Goal: Communication & Community: Participate in discussion

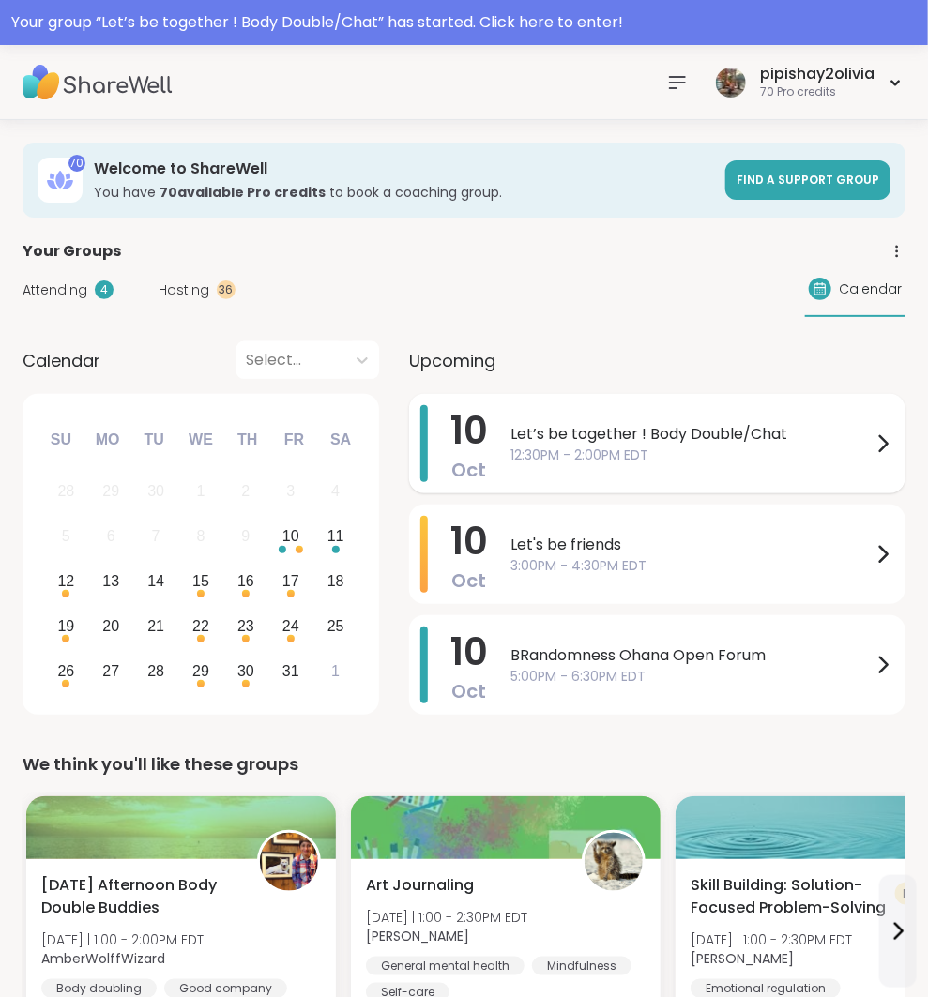
click at [616, 412] on div "Let’s be together ! Body Double/Chat 12:30PM - 2:00PM EDT" at bounding box center [702, 443] width 384 height 77
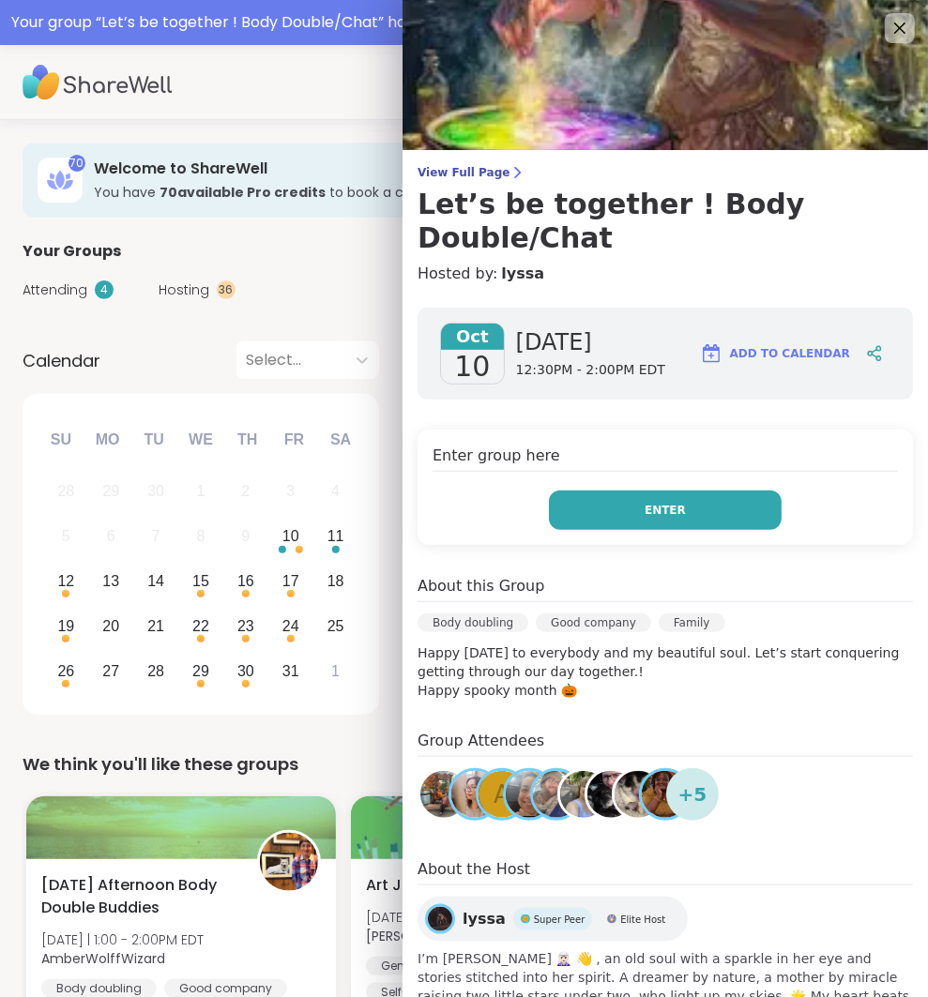
click at [634, 491] on button "Enter" at bounding box center [665, 510] width 233 height 39
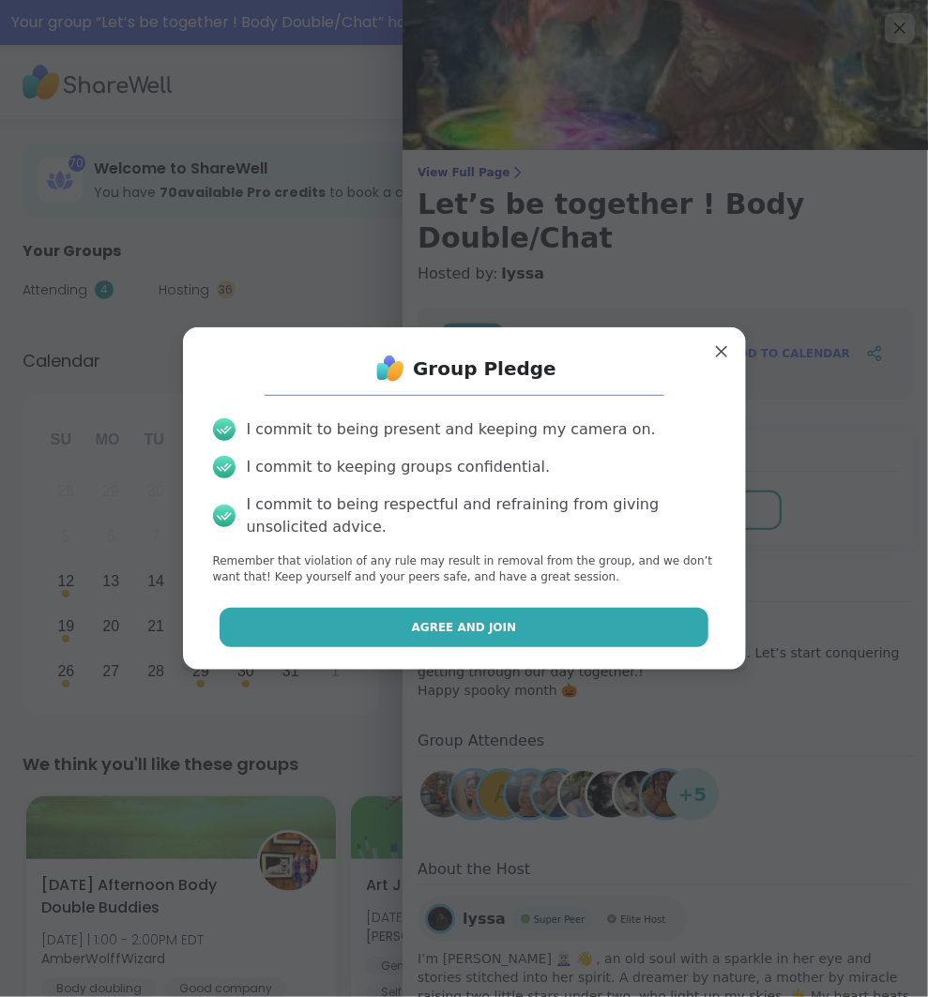
click at [569, 621] on button "Agree and Join" at bounding box center [463, 627] width 489 height 39
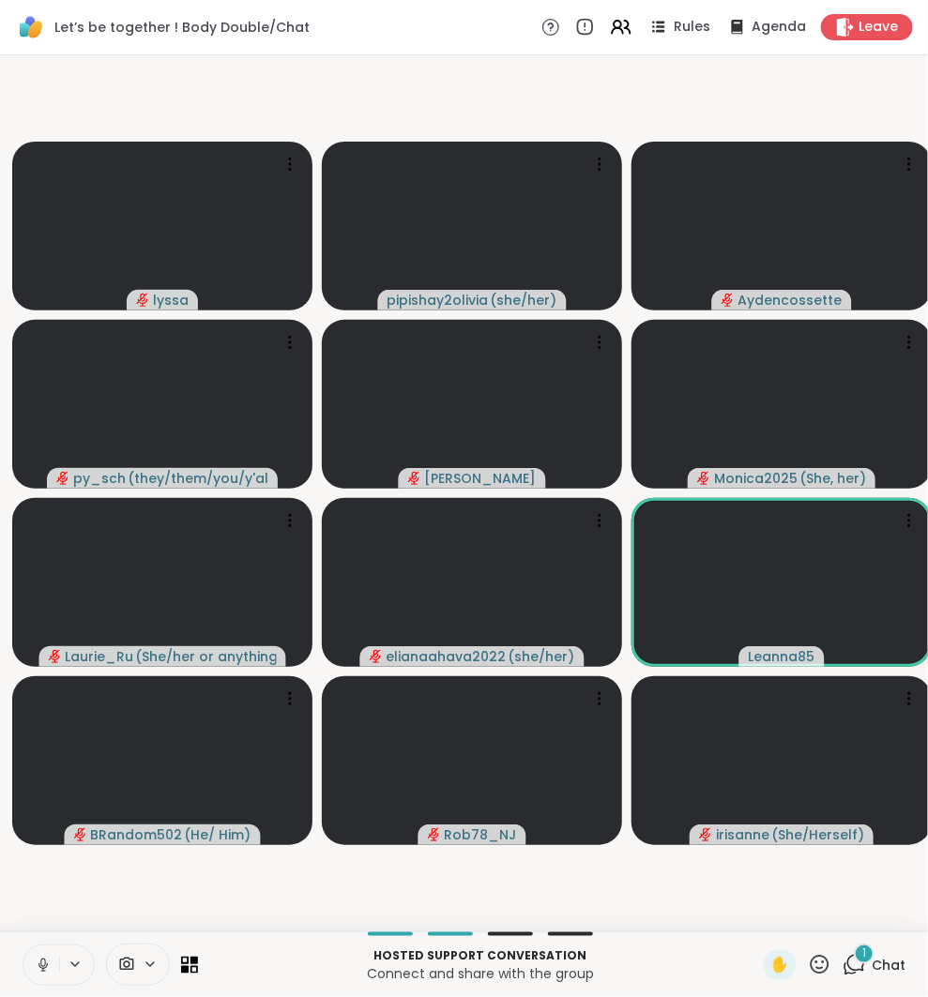
click at [42, 968] on icon at bounding box center [42, 970] width 1 height 4
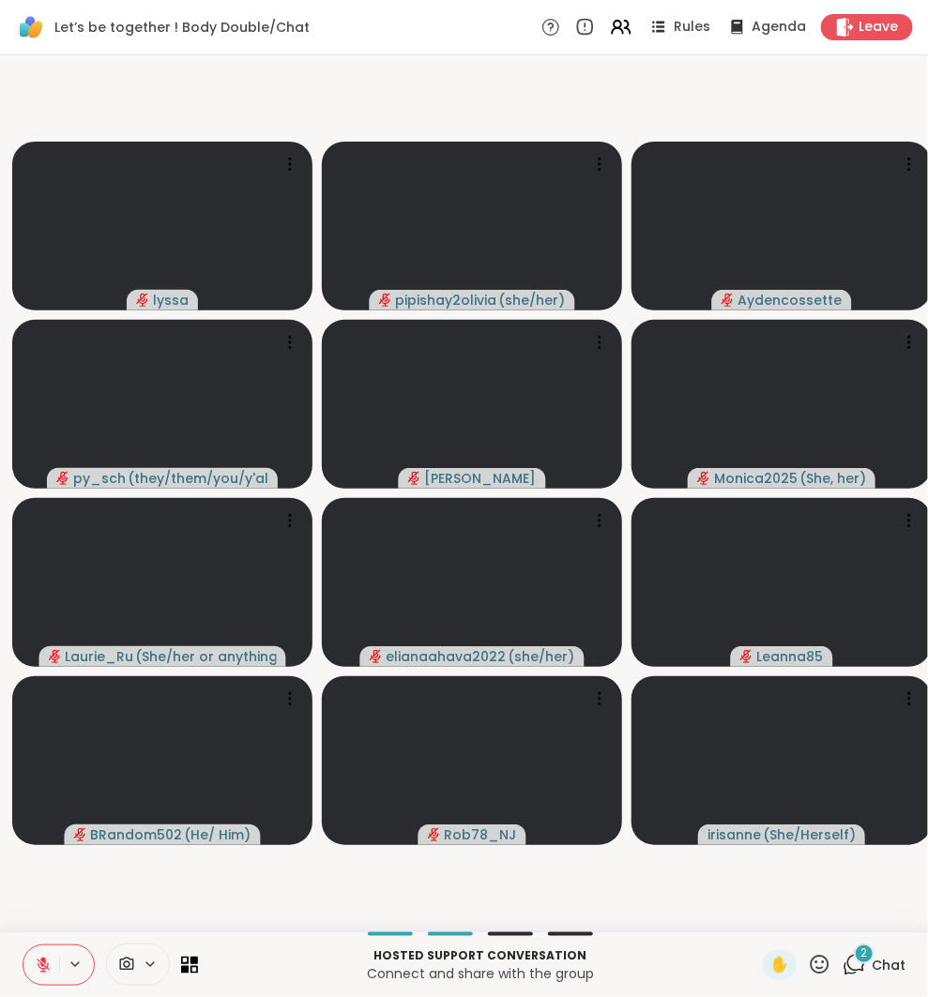
click at [866, 953] on span "2" at bounding box center [864, 953] width 7 height 16
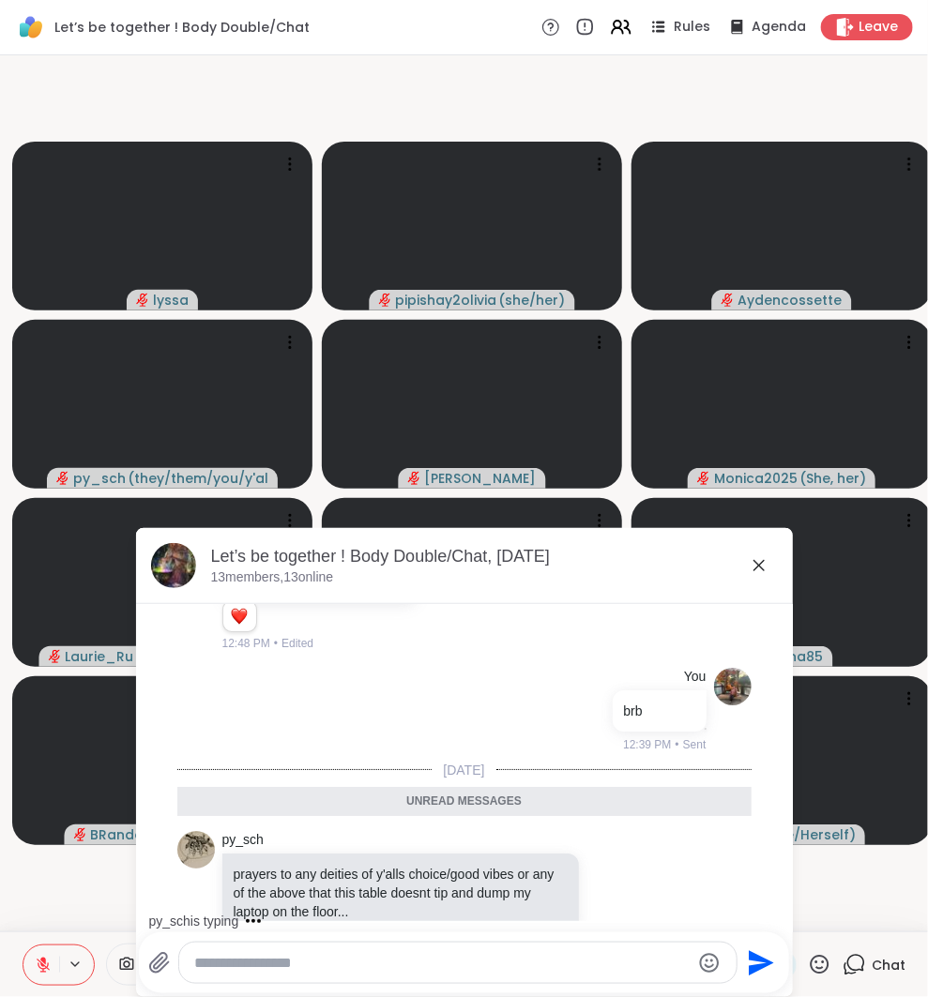
scroll to position [364, 0]
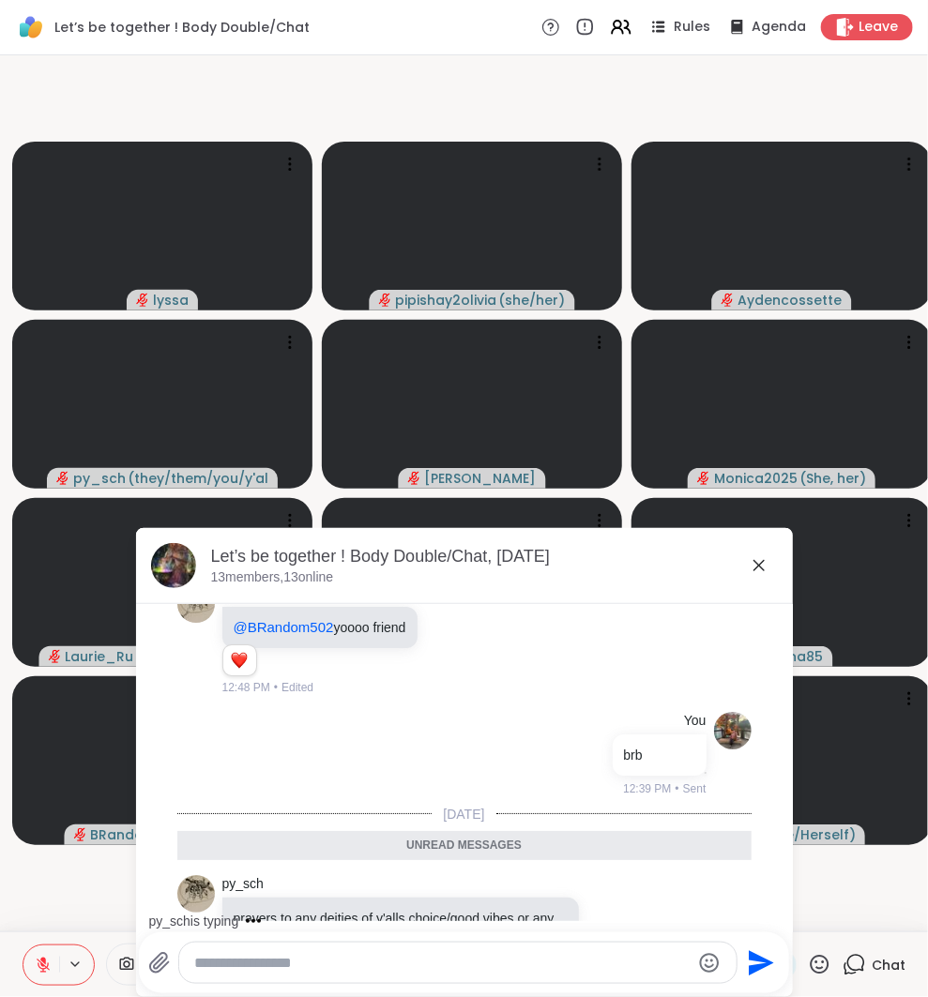
click at [765, 569] on icon at bounding box center [759, 565] width 23 height 23
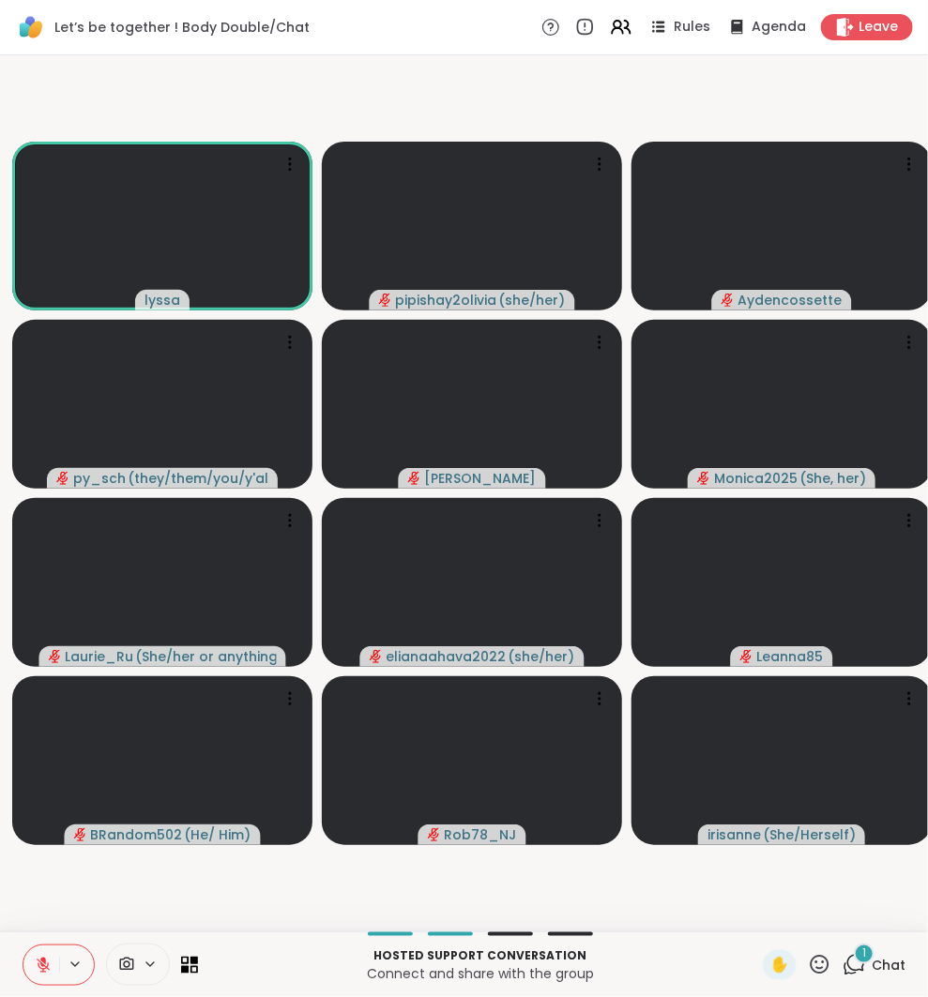
click at [44, 967] on icon at bounding box center [43, 965] width 17 height 17
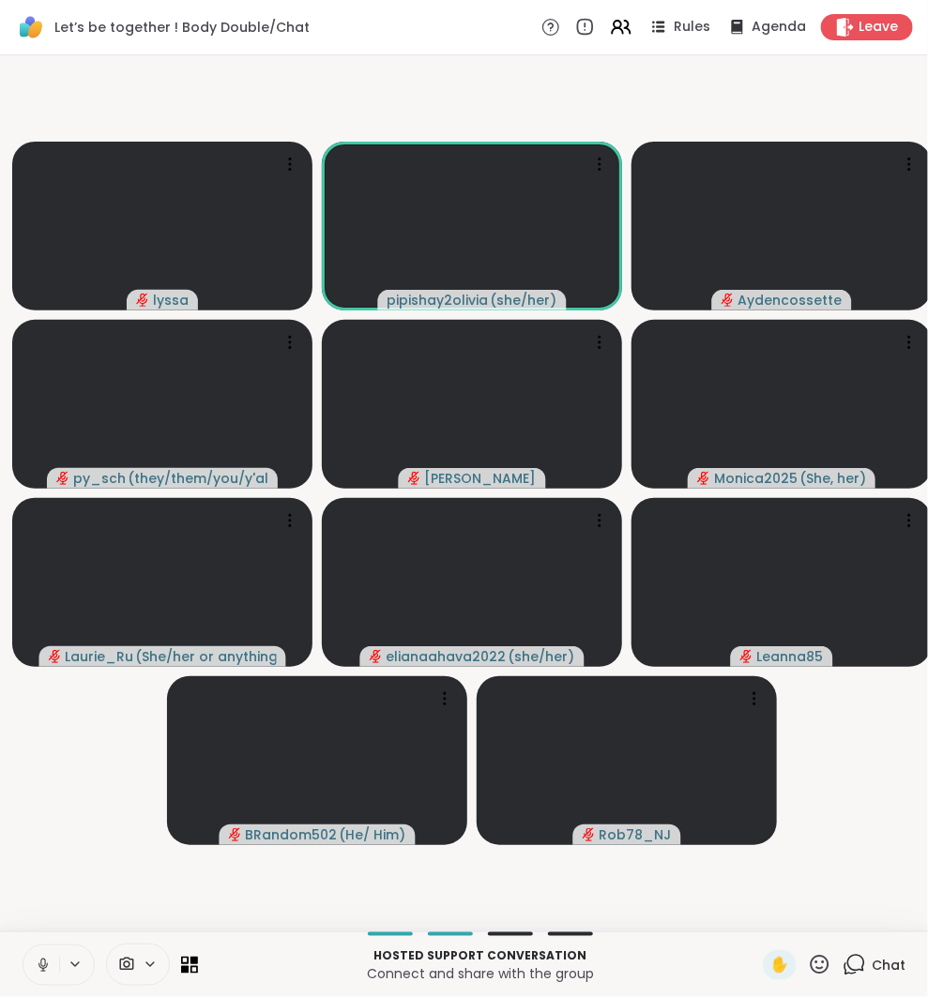
click at [35, 959] on icon at bounding box center [43, 965] width 17 height 17
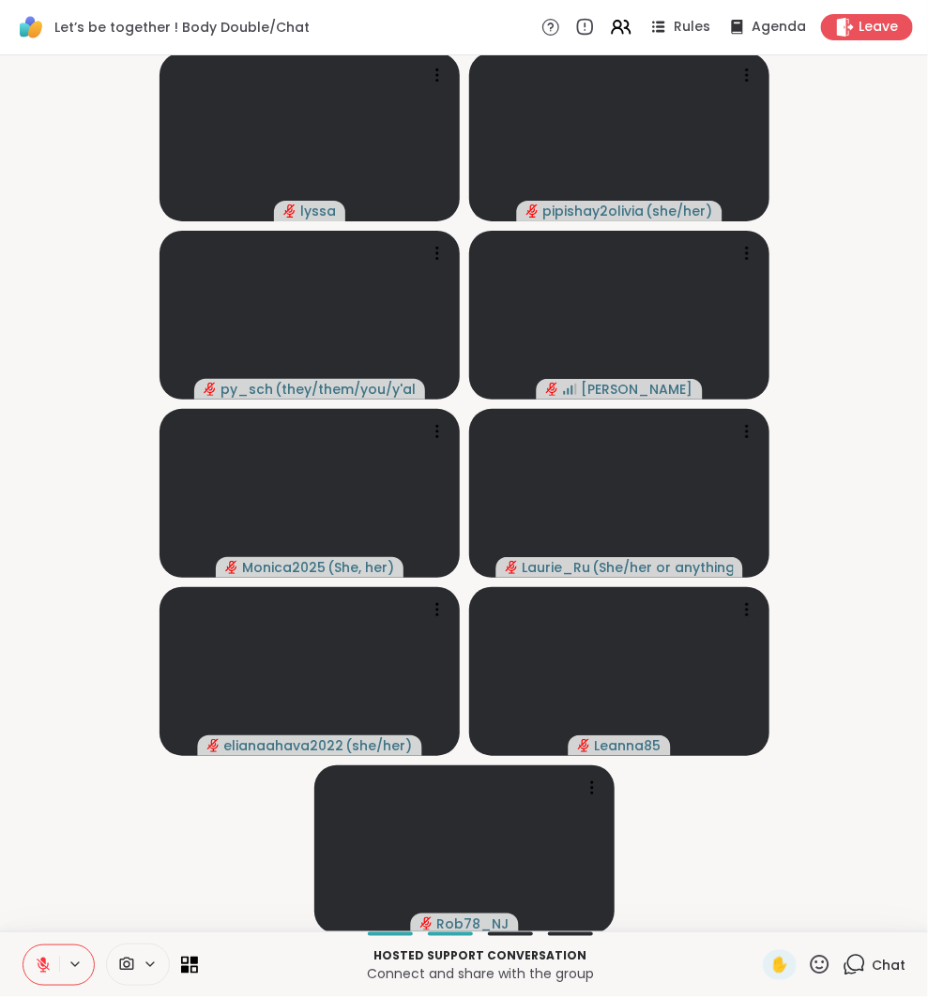
scroll to position [0, 0]
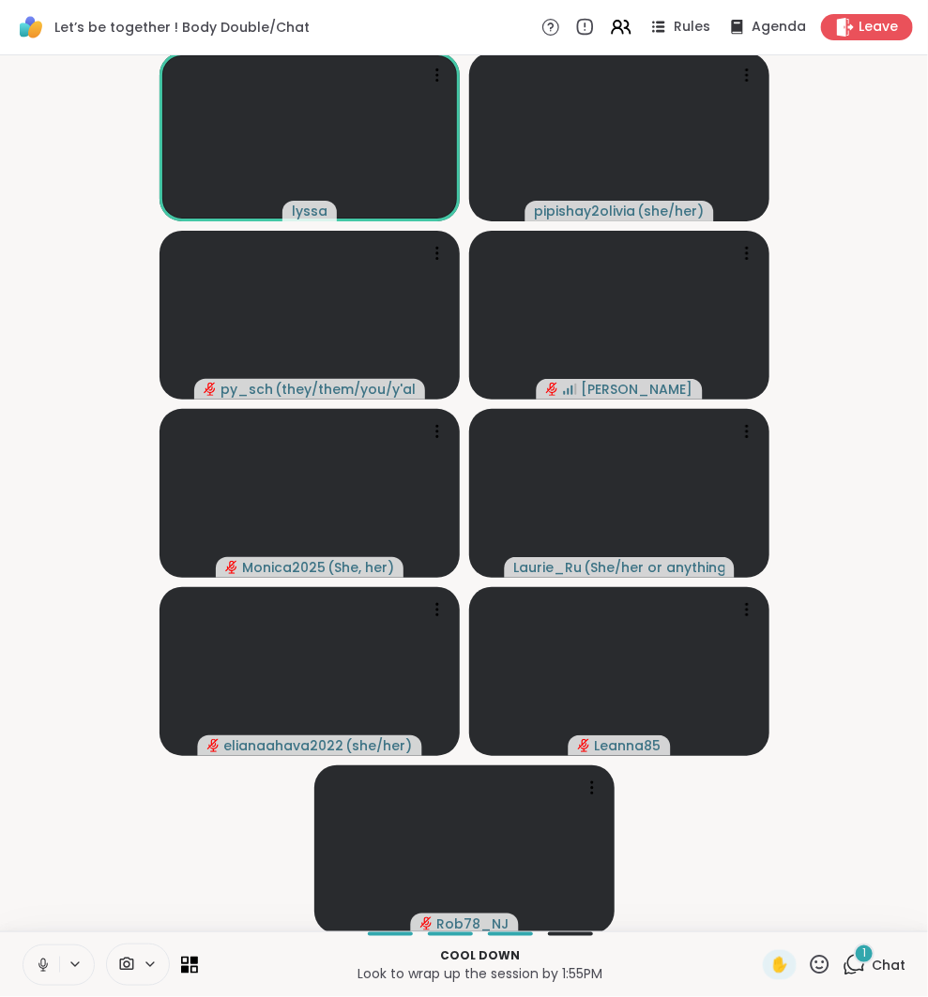
click at [41, 968] on icon at bounding box center [43, 965] width 17 height 17
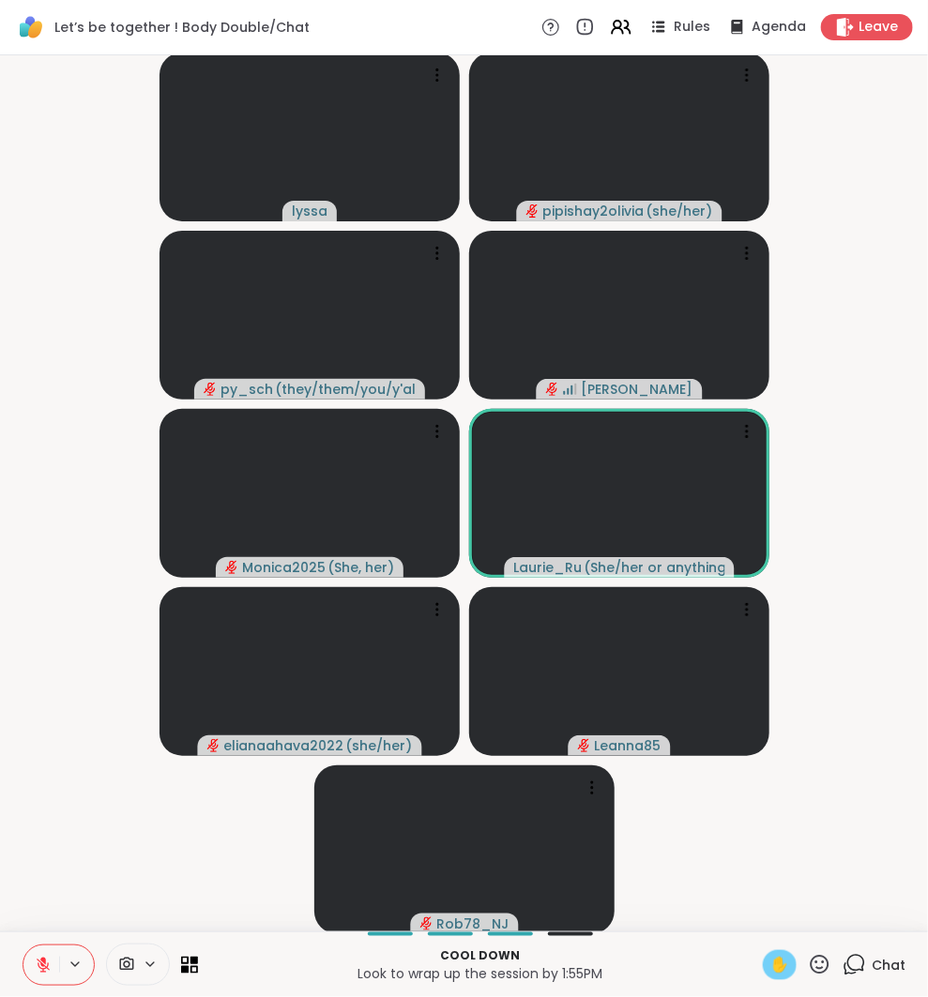
click at [789, 974] on span "✋" at bounding box center [779, 965] width 19 height 23
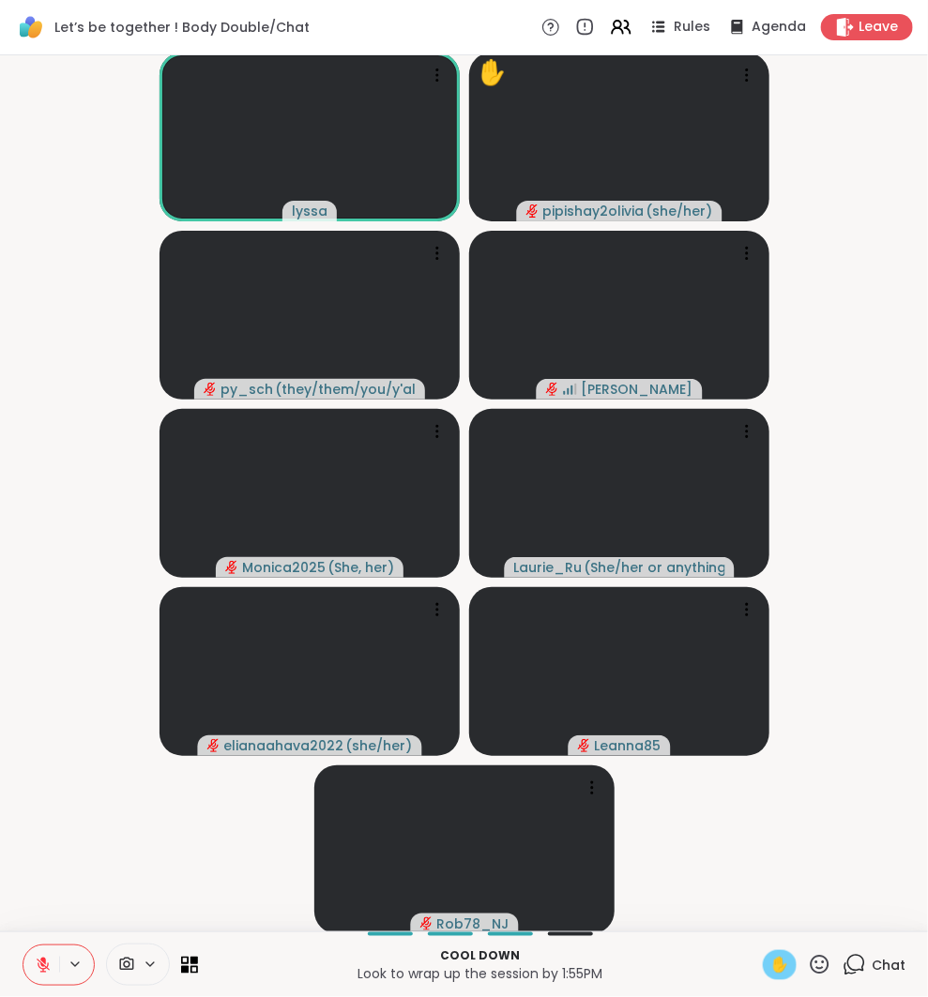
click at [42, 974] on button at bounding box center [41, 964] width 36 height 39
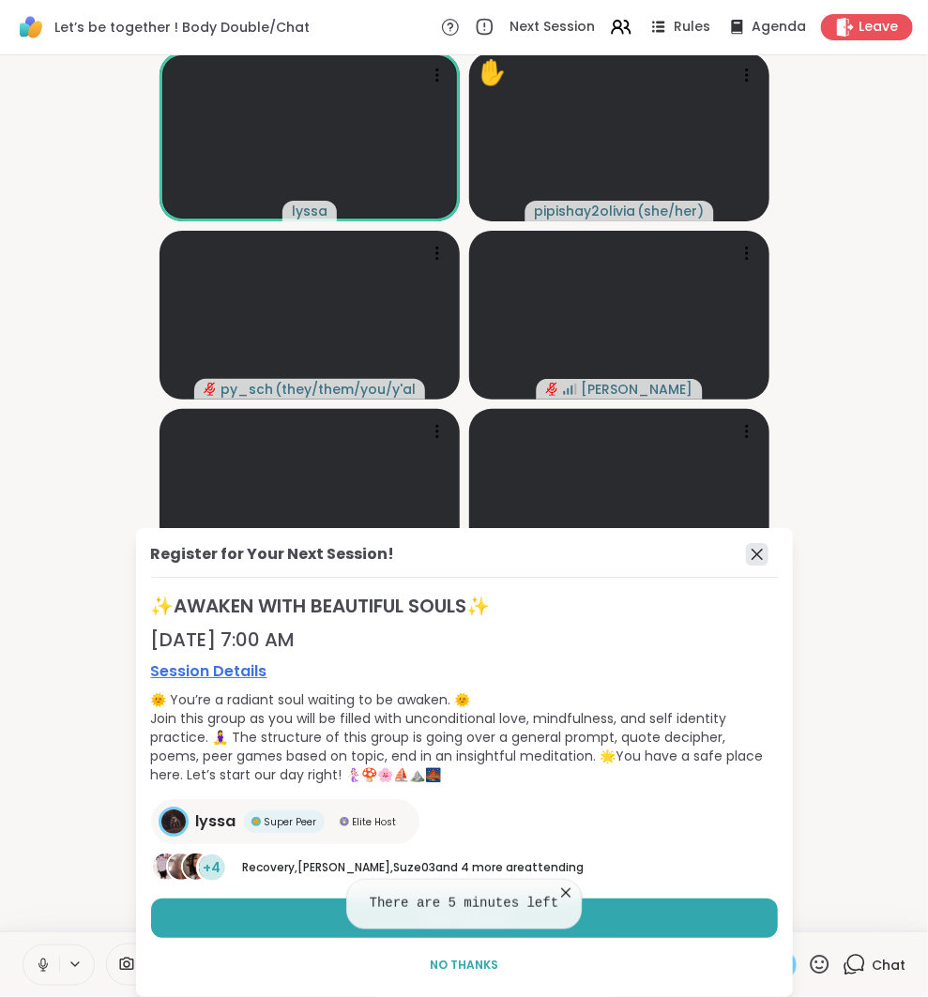
click at [746, 561] on icon at bounding box center [757, 554] width 23 height 23
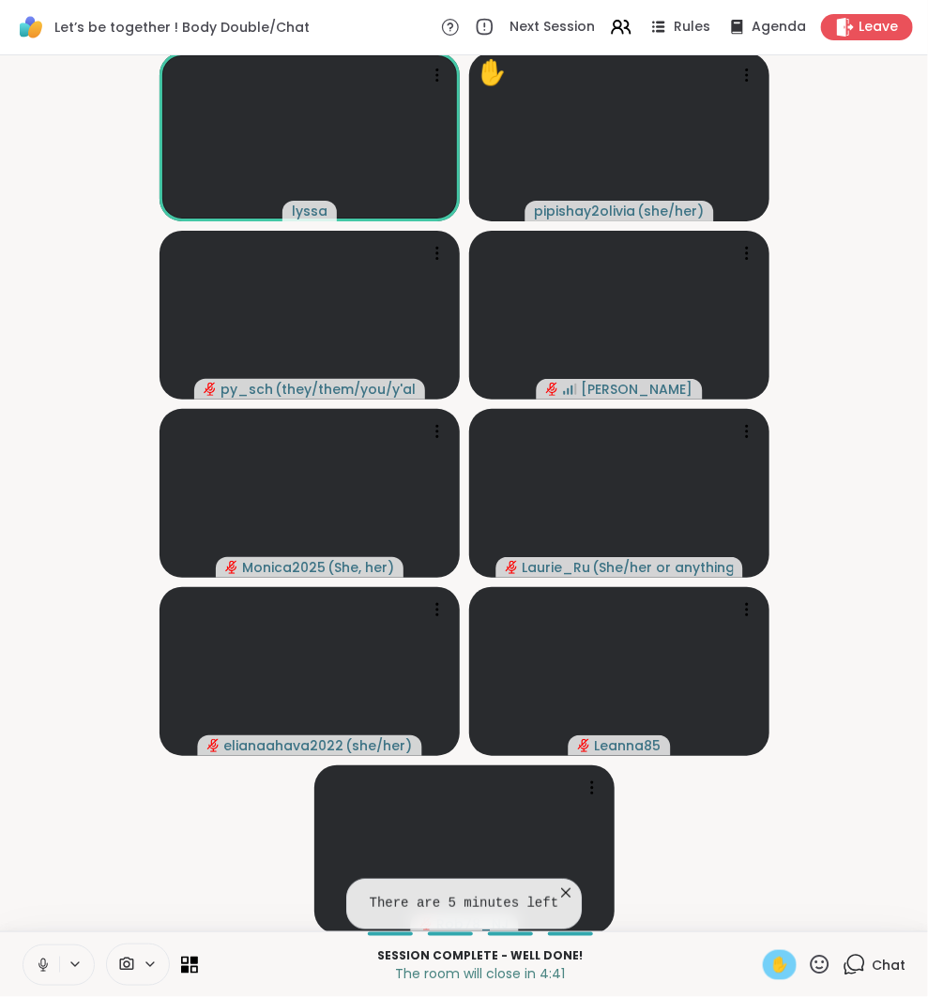
click at [44, 953] on button at bounding box center [41, 964] width 36 height 39
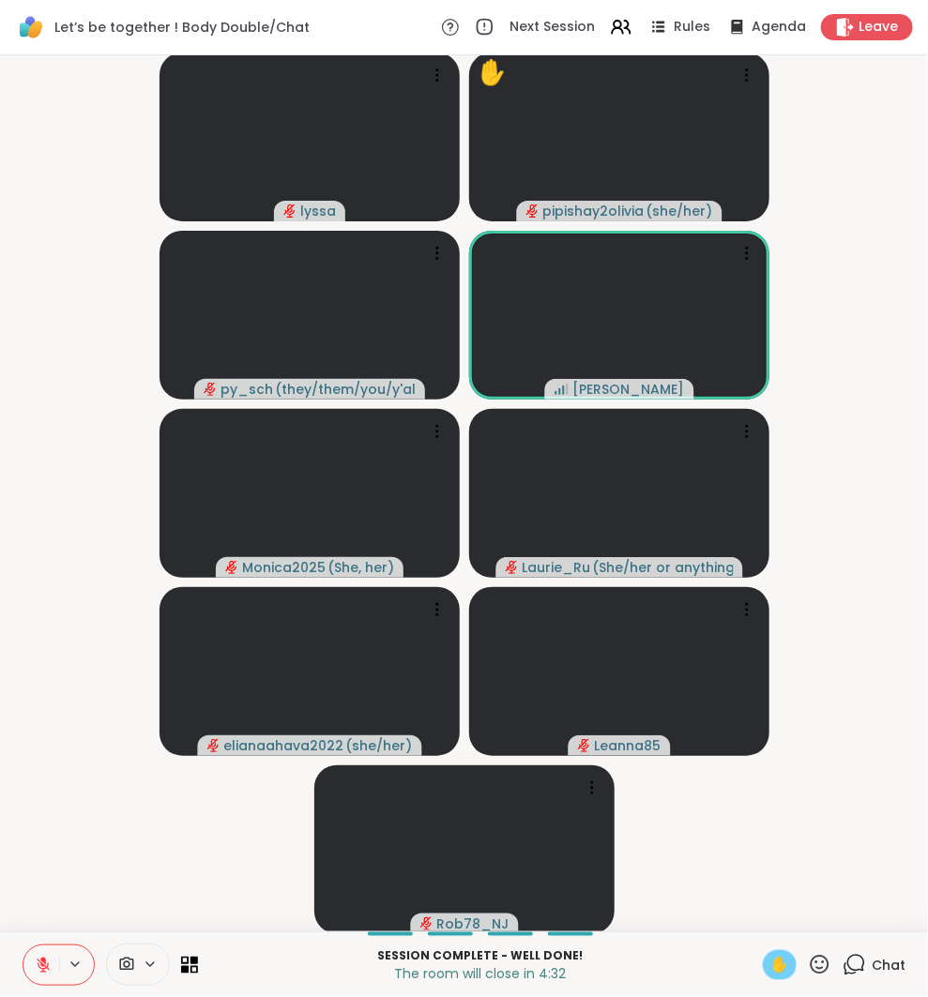
click at [842, 961] on icon at bounding box center [853, 964] width 23 height 23
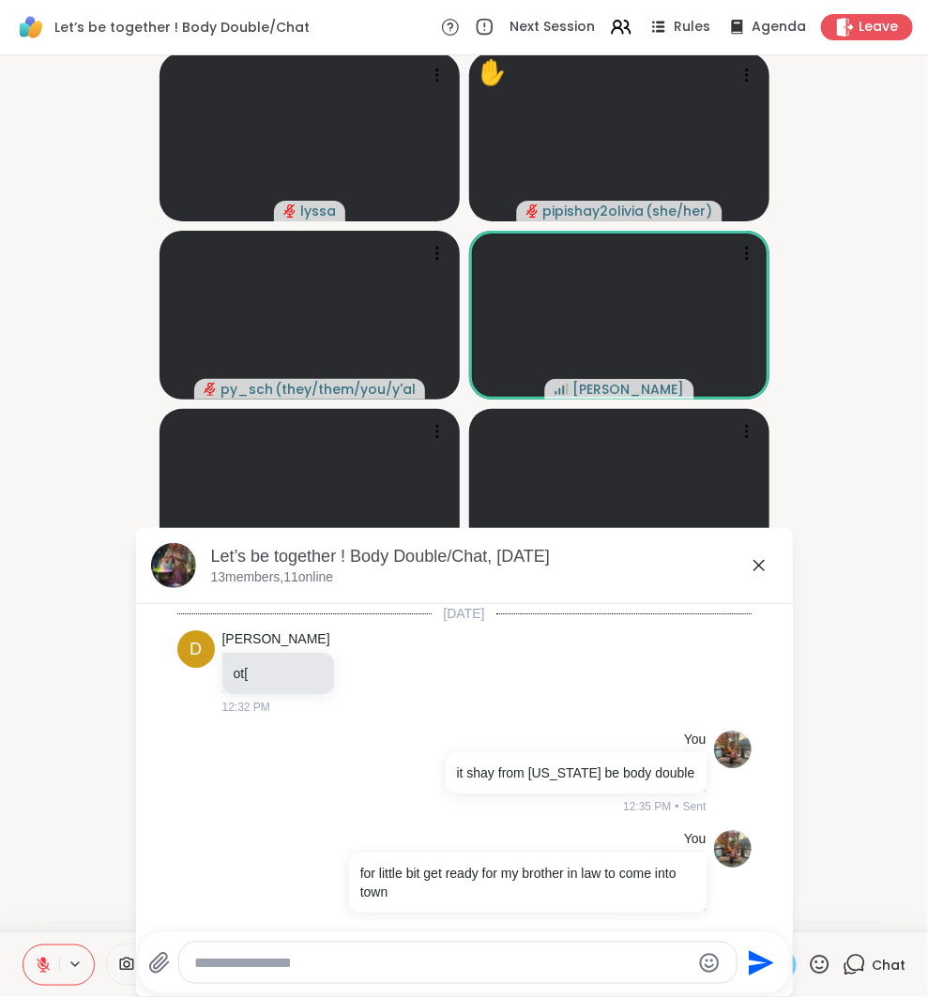
scroll to position [2117, 0]
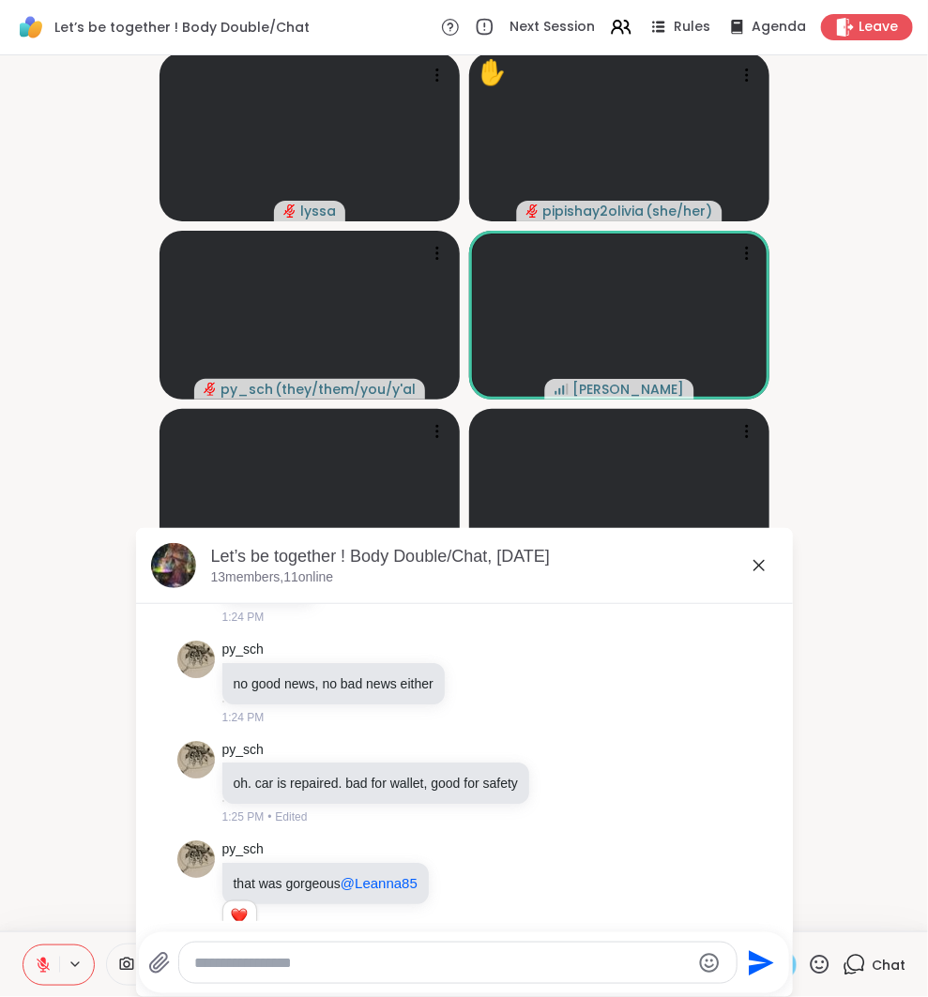
click at [485, 967] on textarea "Type your message" at bounding box center [442, 963] width 496 height 19
type textarea "**********"
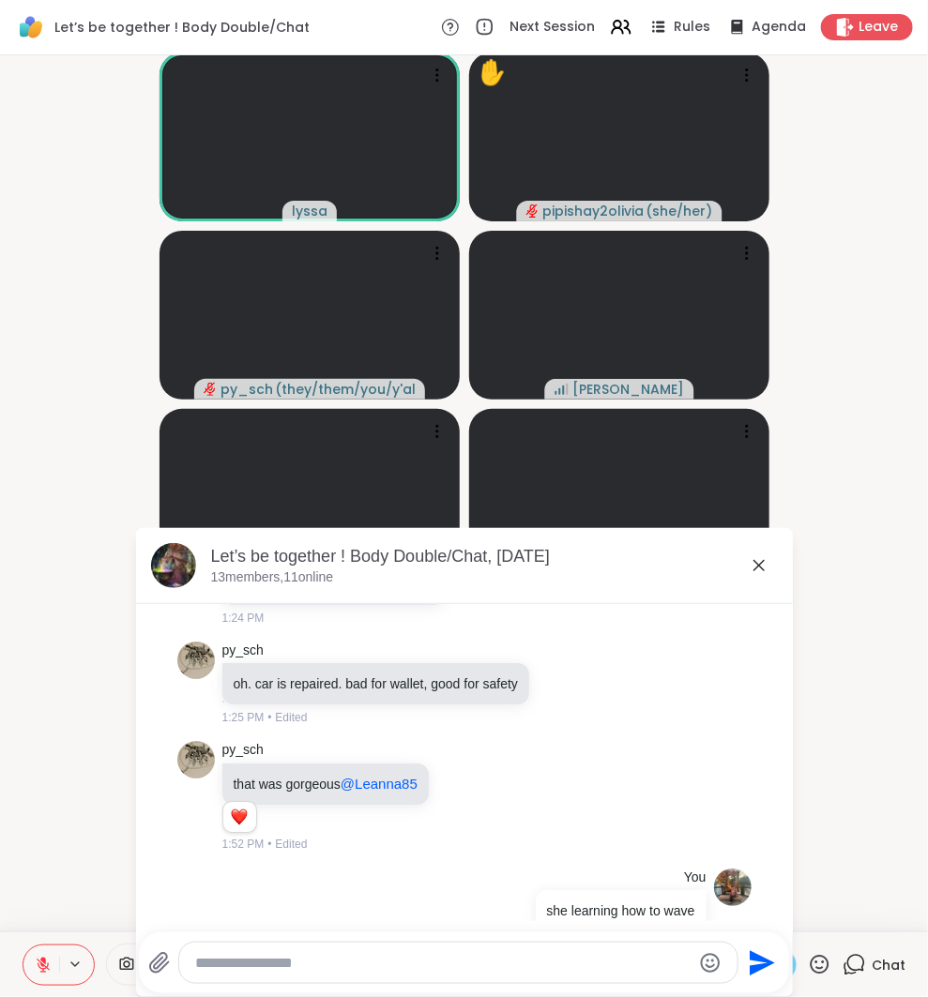
click at [768, 558] on icon at bounding box center [759, 565] width 23 height 23
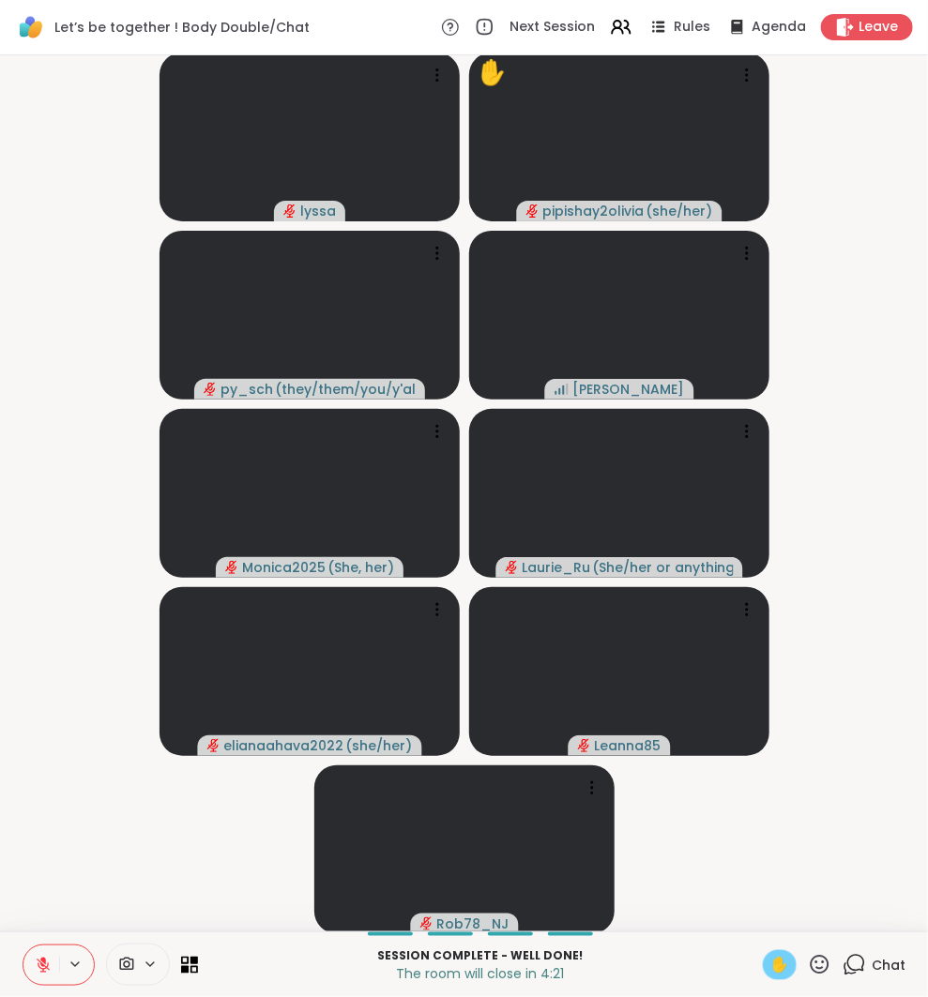
click at [798, 966] on div "✋" at bounding box center [797, 965] width 68 height 30
click at [780, 965] on span "✋" at bounding box center [779, 965] width 19 height 23
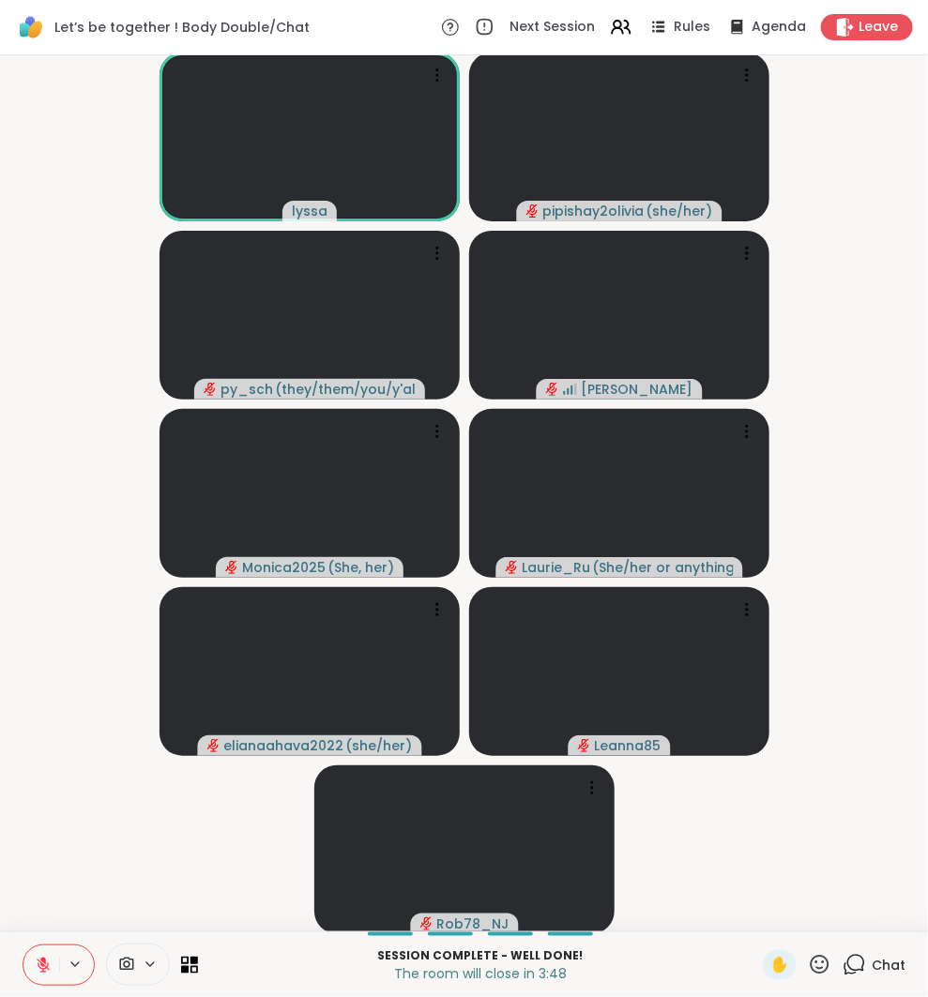
click at [39, 964] on icon at bounding box center [43, 965] width 17 height 17
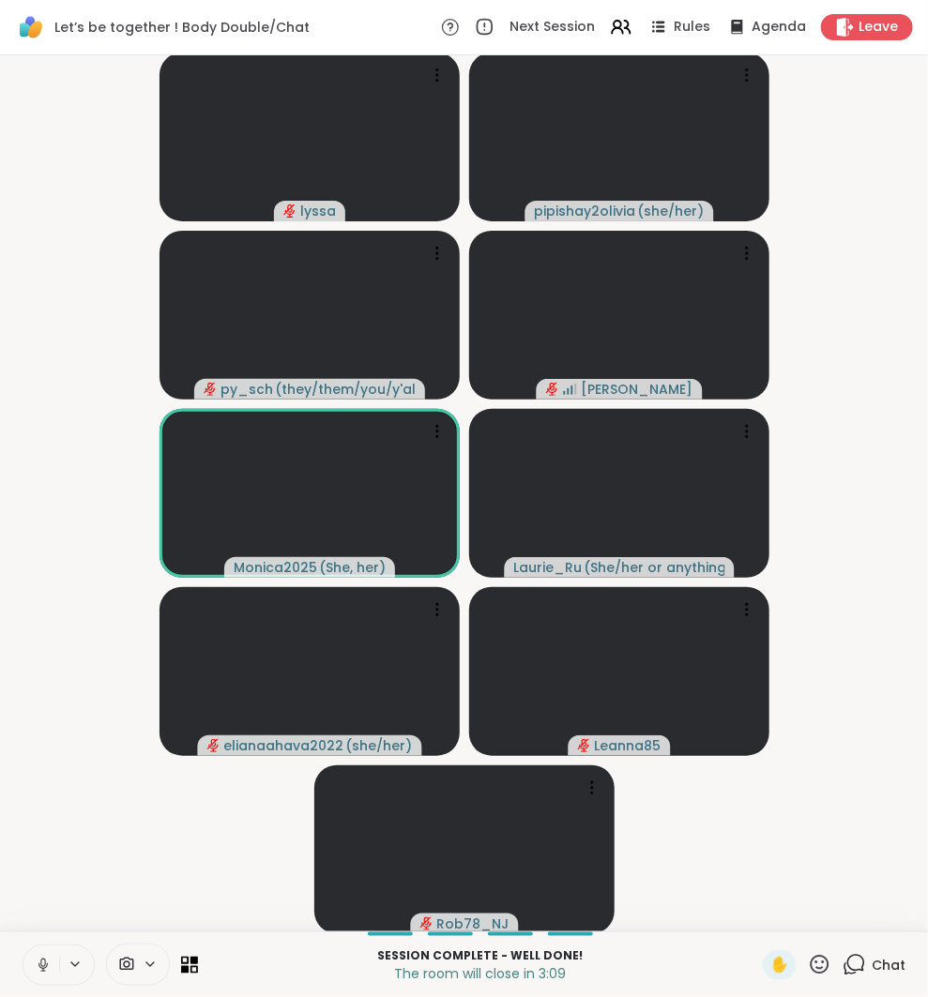
click at [45, 964] on icon at bounding box center [42, 963] width 5 height 8
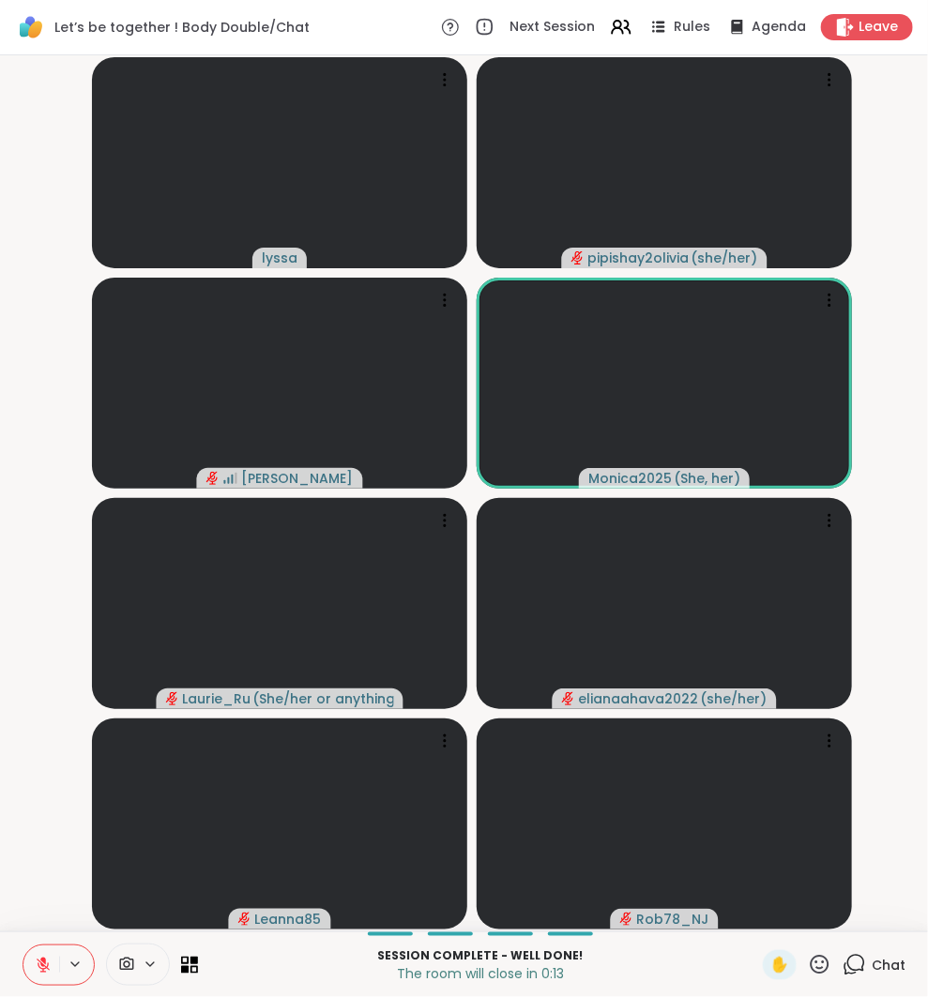
click at [38, 961] on icon at bounding box center [43, 965] width 17 height 17
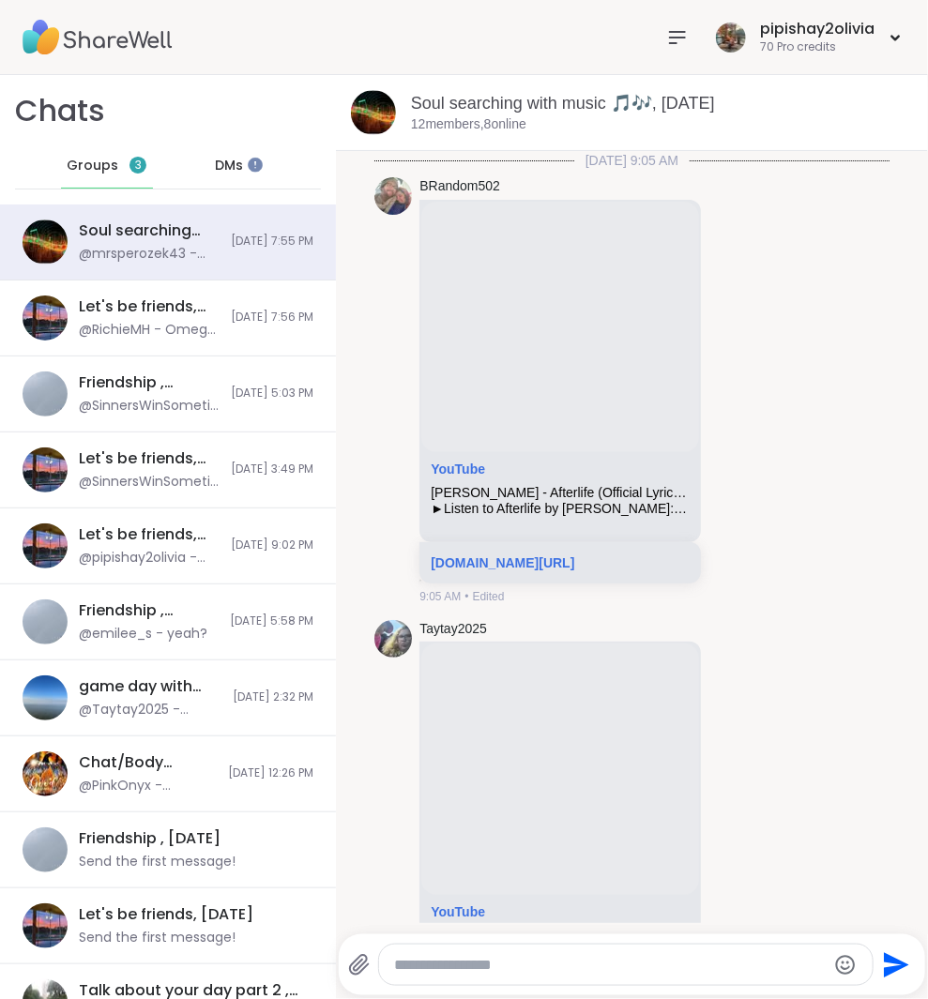
scroll to position [9369, 0]
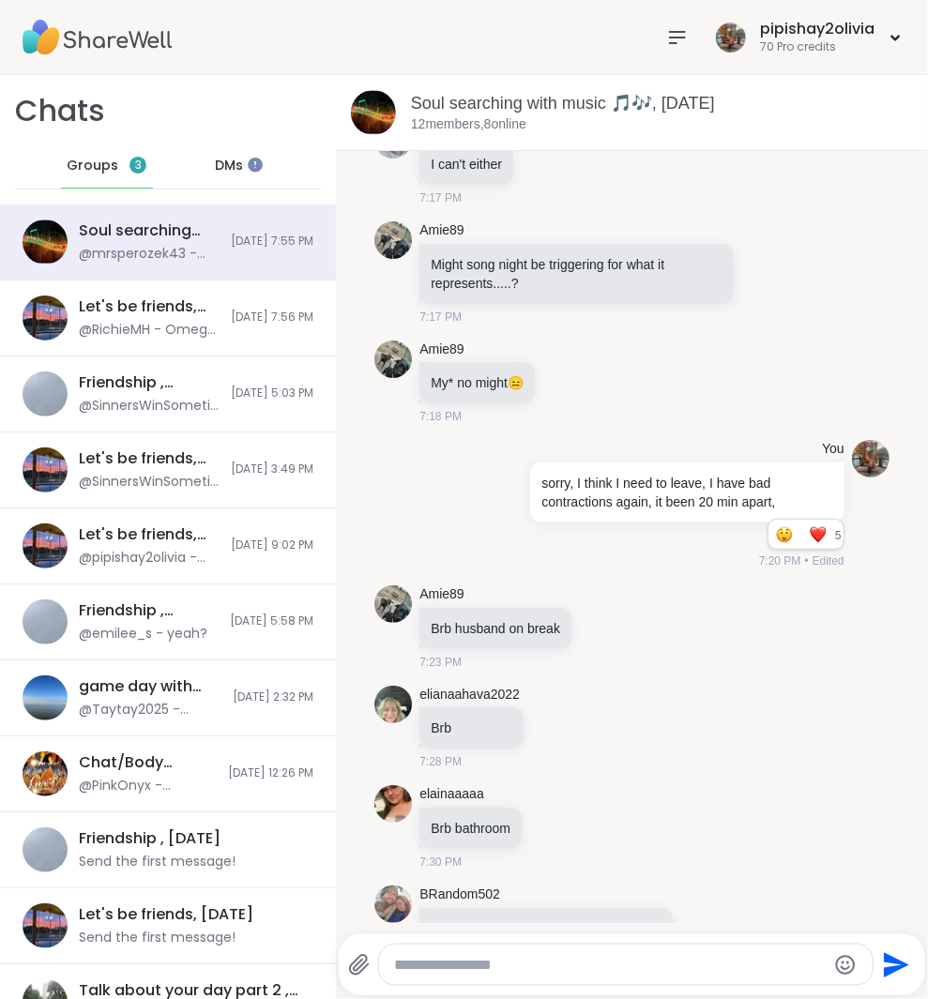
click at [89, 161] on span "Groups" at bounding box center [93, 166] width 52 height 19
click at [115, 159] on div "Groups 3" at bounding box center [107, 166] width 92 height 45
click at [110, 159] on span "Groups" at bounding box center [93, 166] width 52 height 19
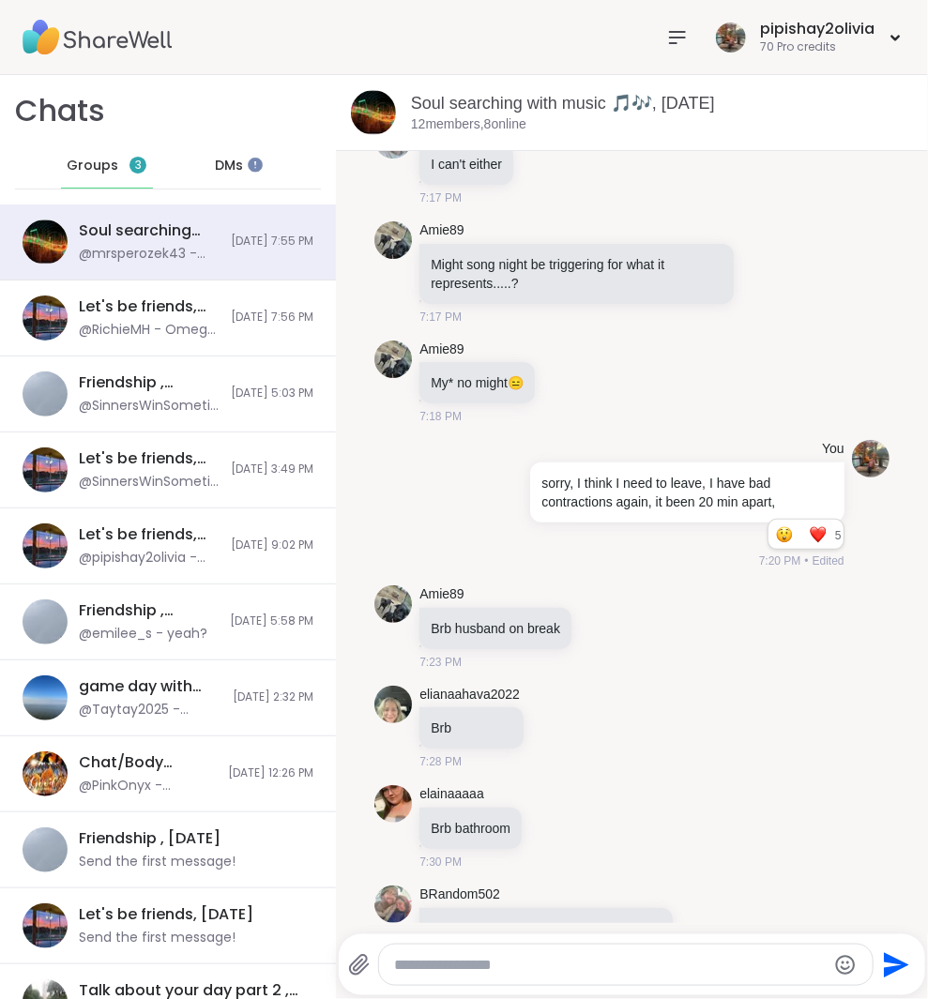
click at [110, 159] on span "Groups" at bounding box center [93, 166] width 52 height 19
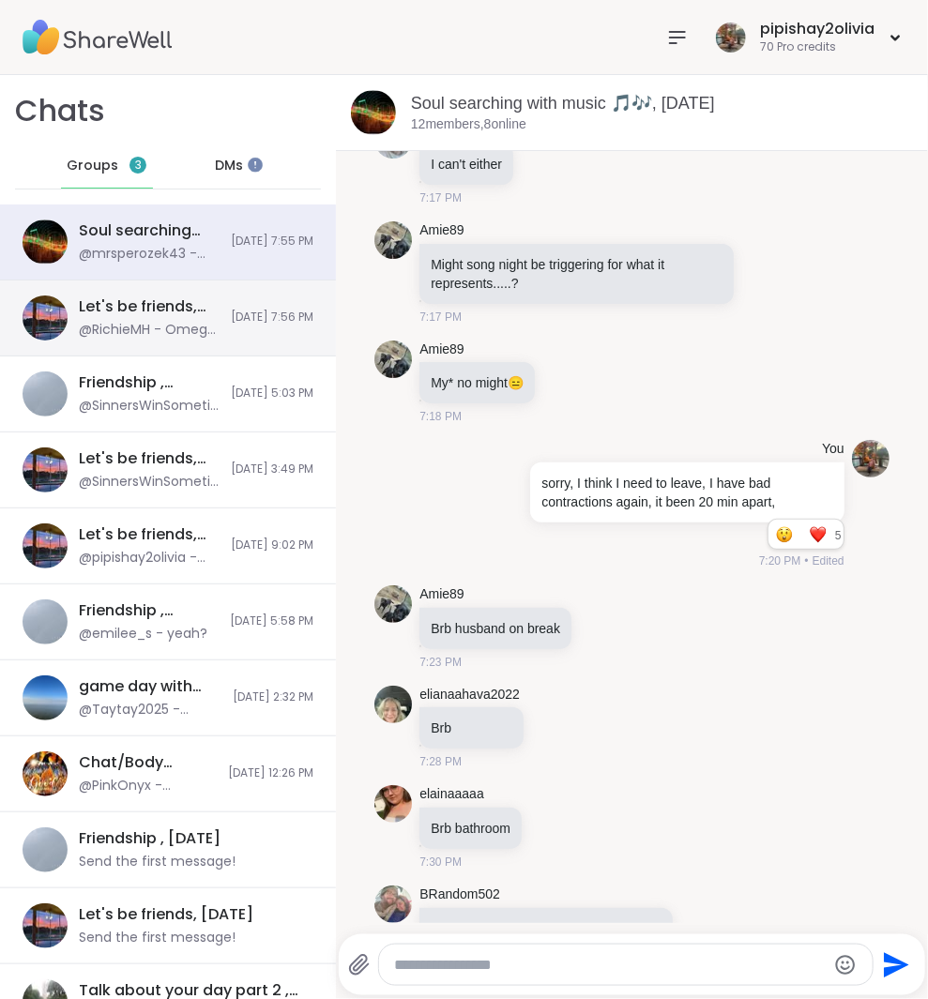
click at [204, 346] on div "Let's be friends, Oct 09 @RichieMH - Omega 3 fatty acid 10/9/2025, 7:56 PM" at bounding box center [168, 318] width 336 height 76
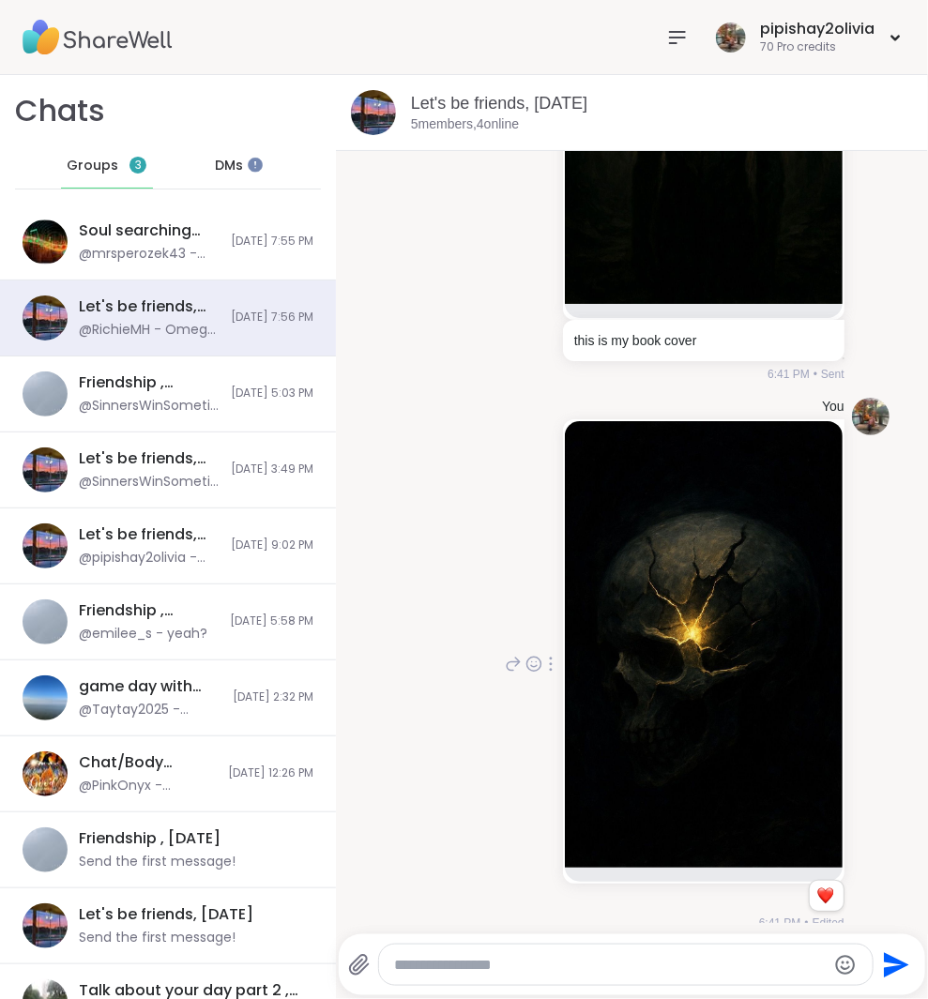
scroll to position [2093, 0]
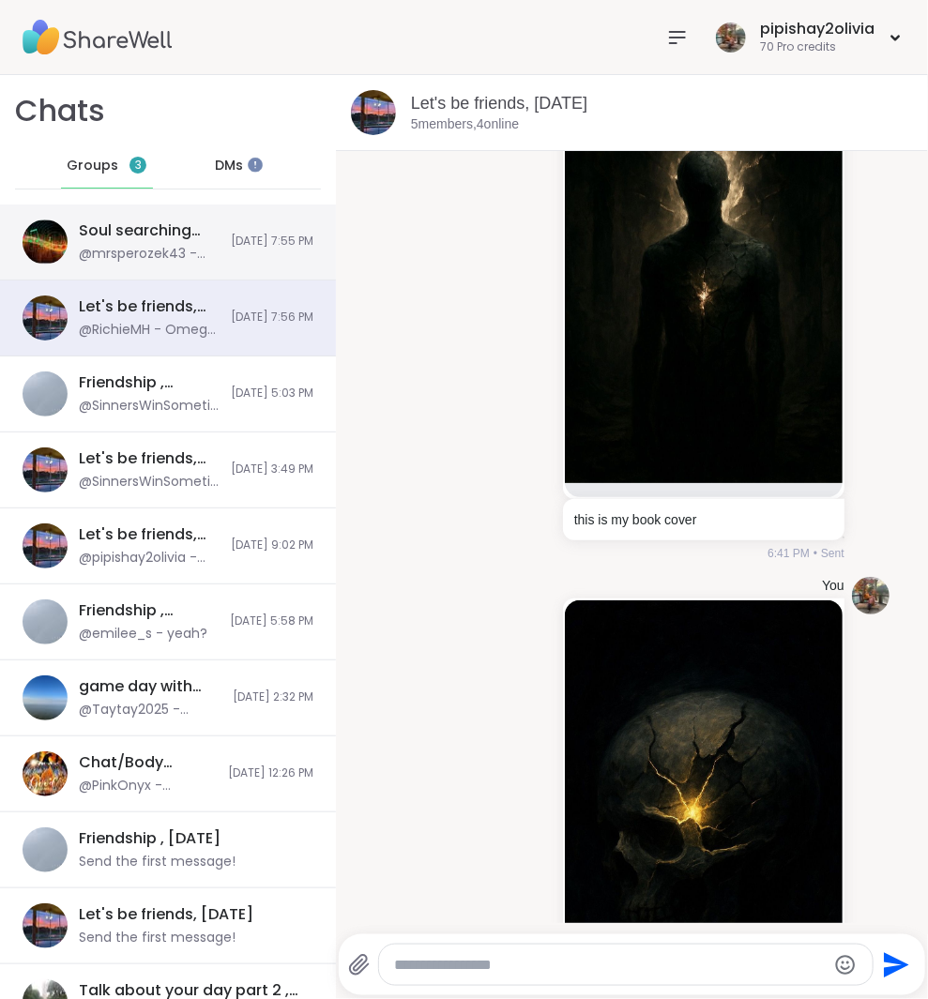
click at [89, 242] on div "Soul searching with music 🎵🎶, Oct 09 @mrsperozek43 - brb" at bounding box center [149, 241] width 141 height 43
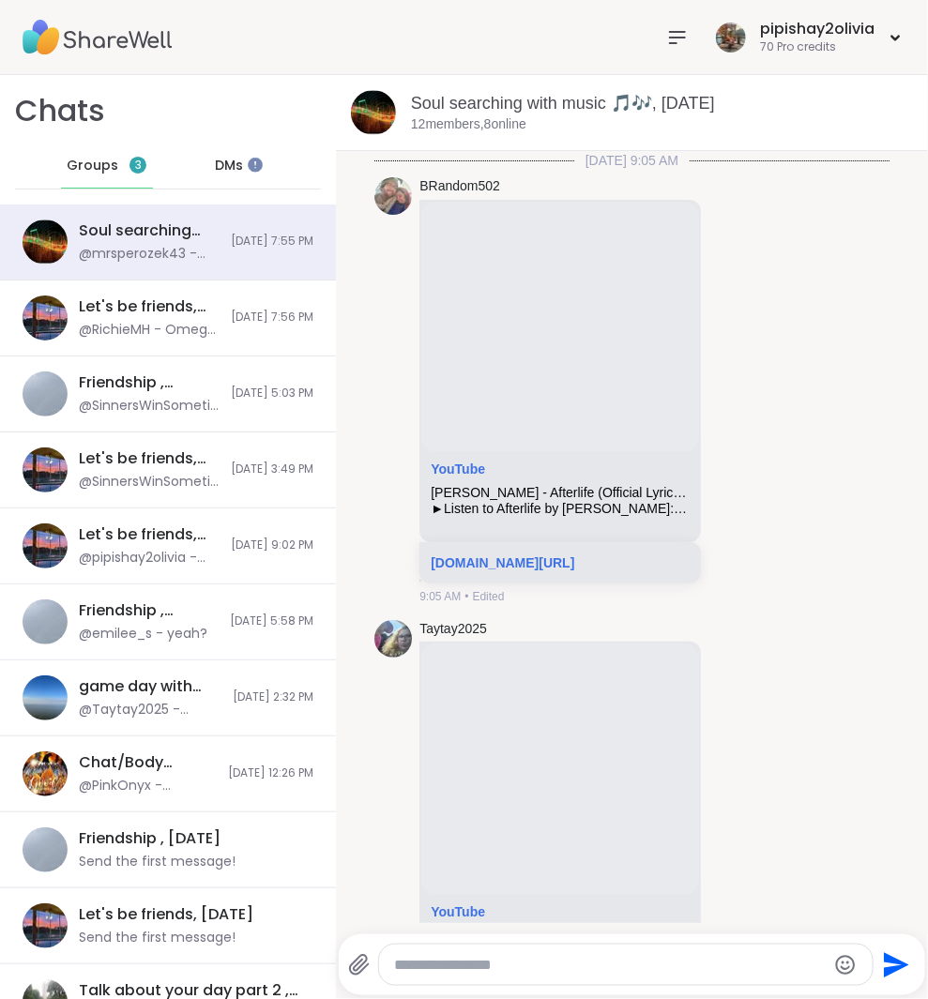
scroll to position [11244, 0]
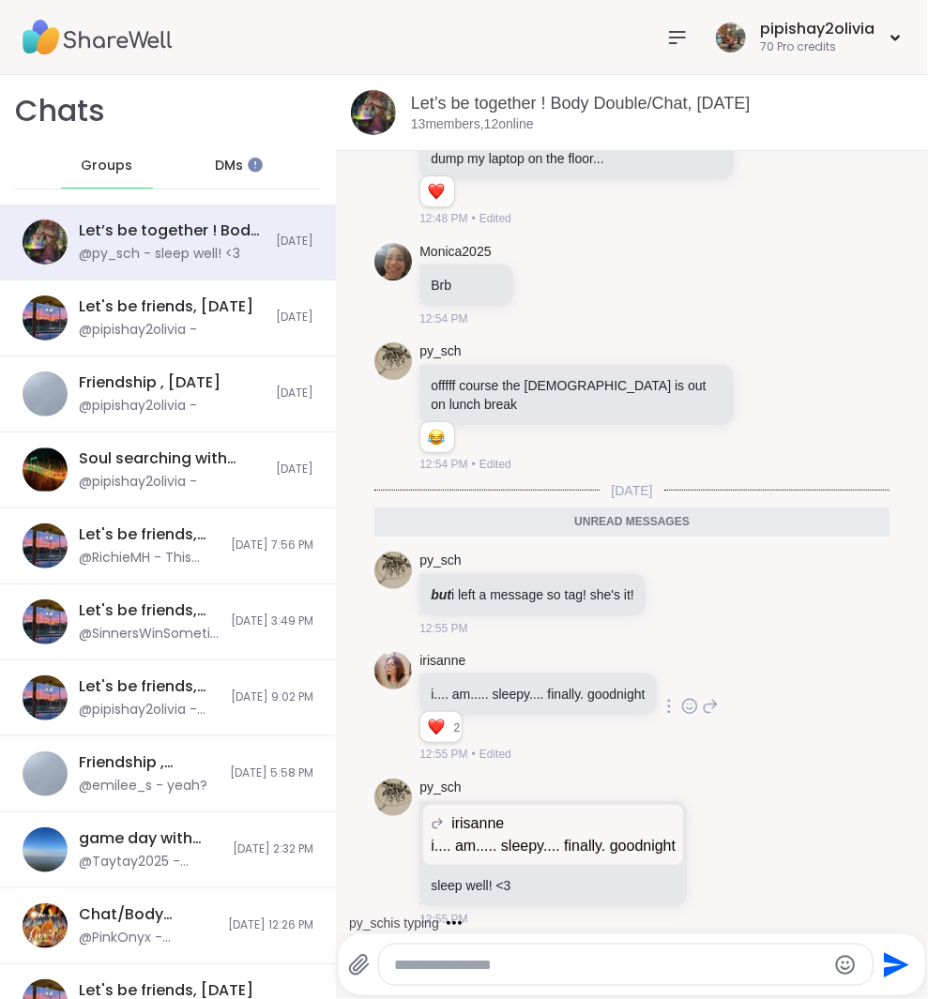
click at [742, 723] on div "irisanne i.... am..... sleepy.... finally. goodnight 2 2 2 12:55 PM • Edited" at bounding box center [631, 707] width 515 height 127
click at [717, 701] on icon at bounding box center [709, 707] width 13 height 13
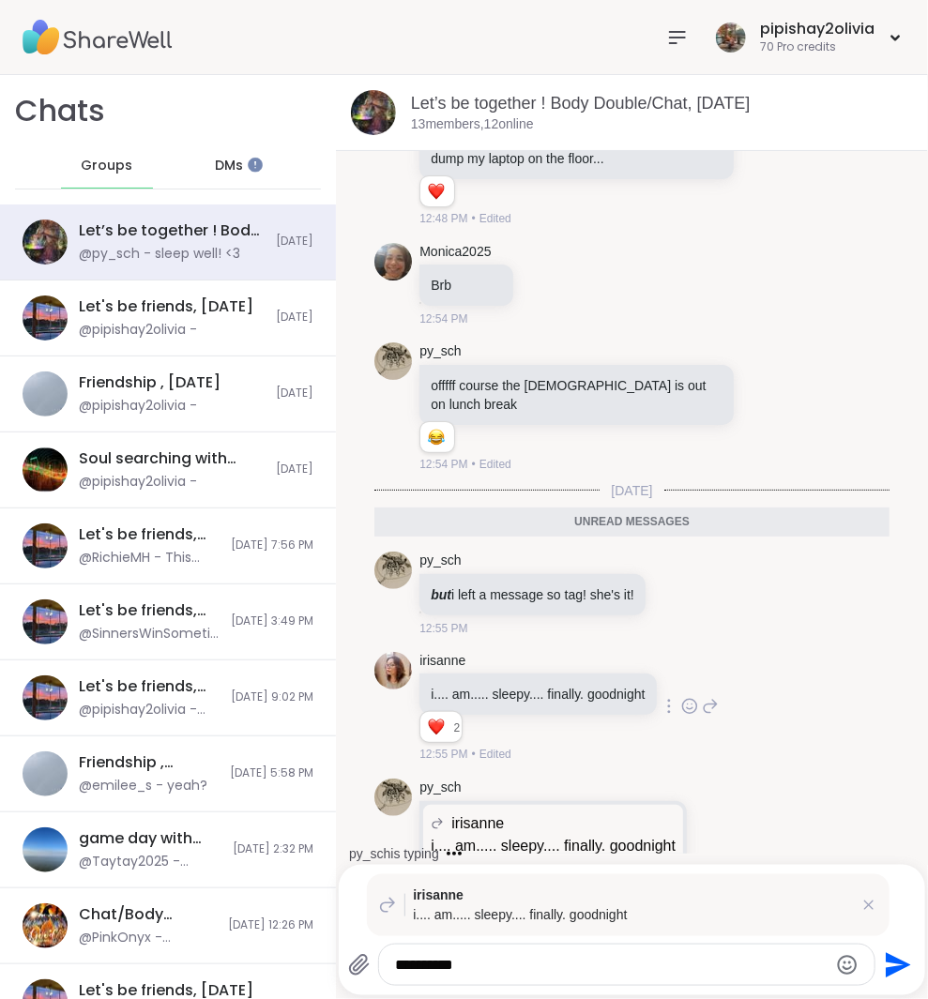
type textarea "**********"
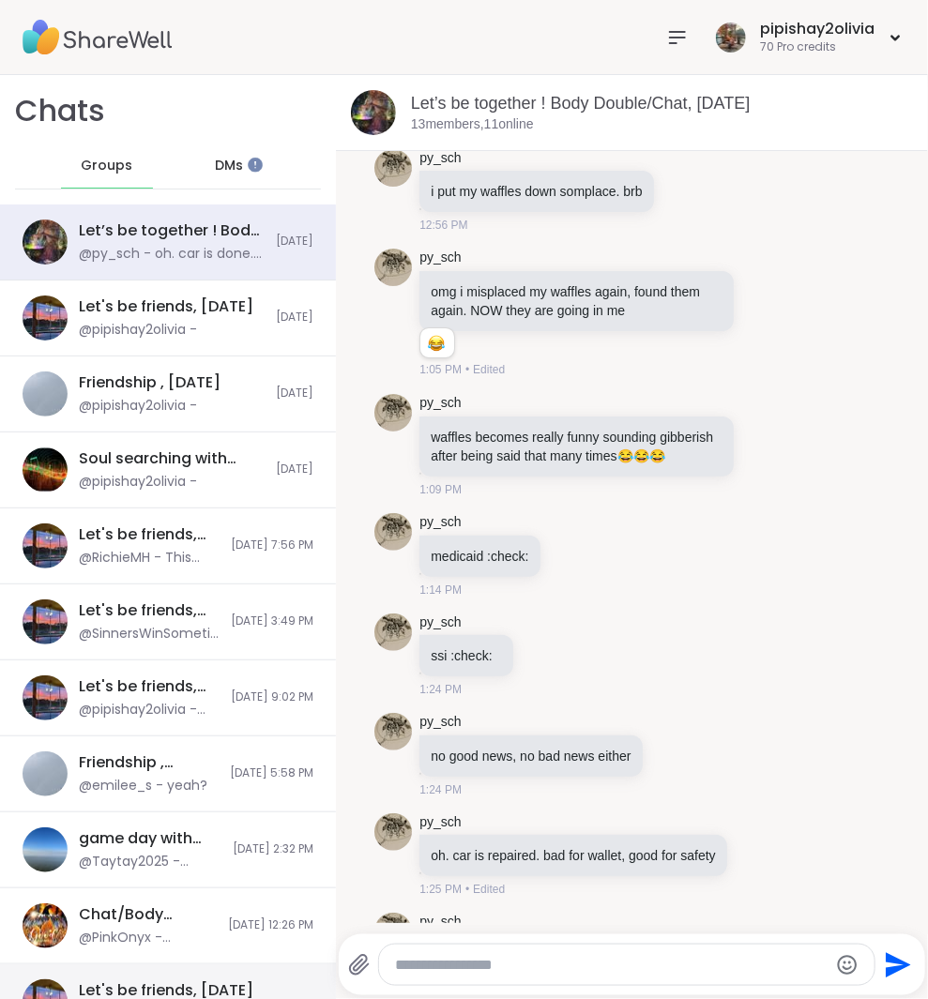
scroll to position [1736, 0]
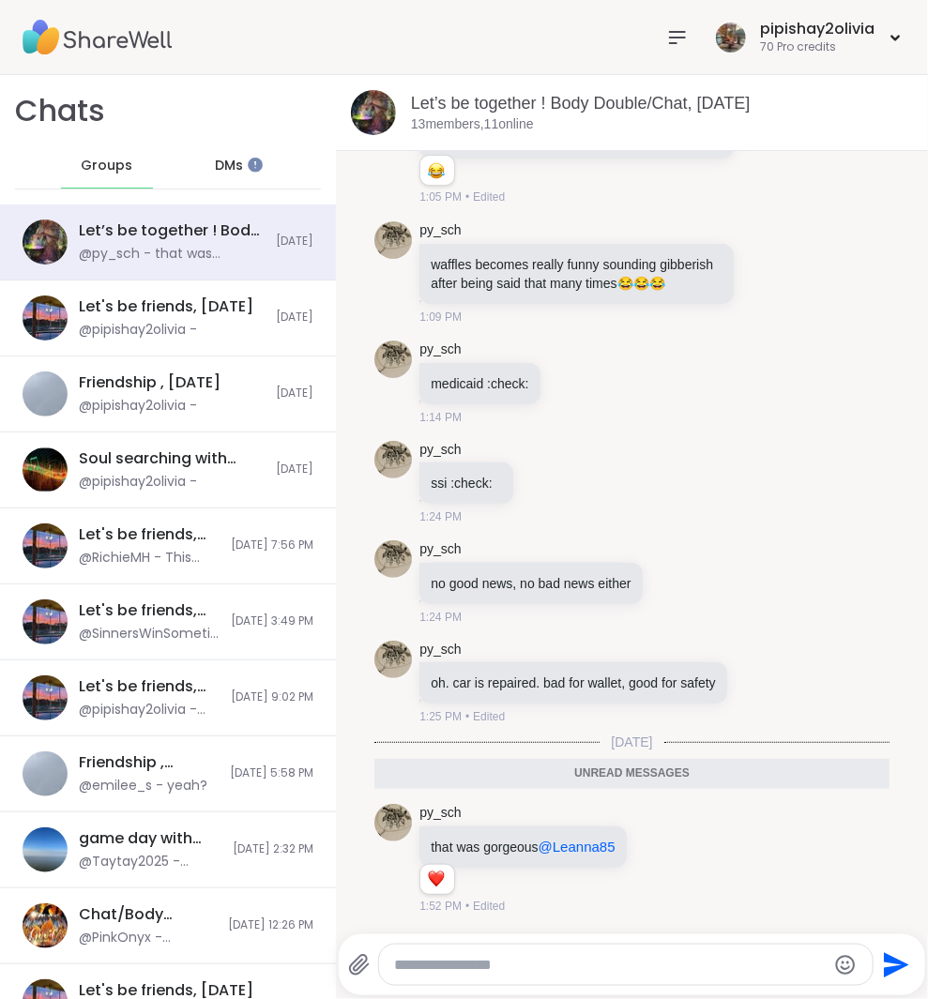
click at [693, 42] on nav at bounding box center [677, 38] width 38 height 38
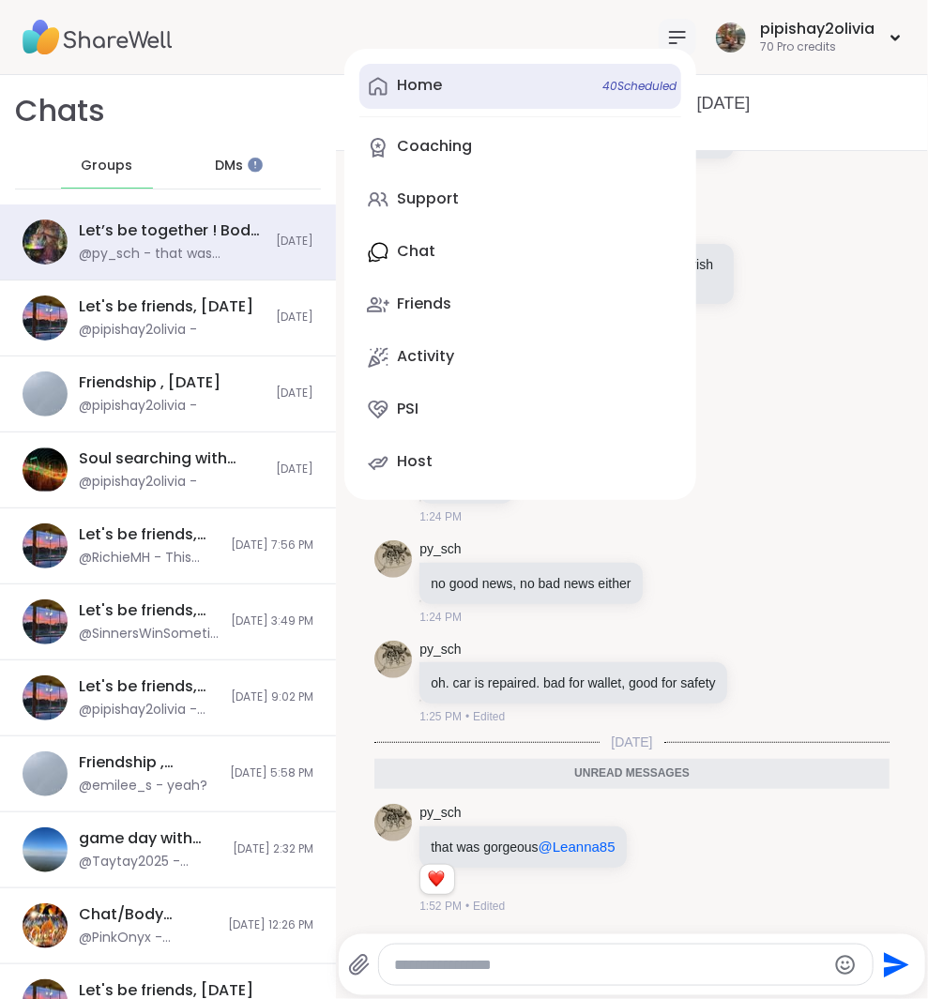
click at [484, 82] on link "Home 40 Scheduled" at bounding box center [520, 86] width 322 height 45
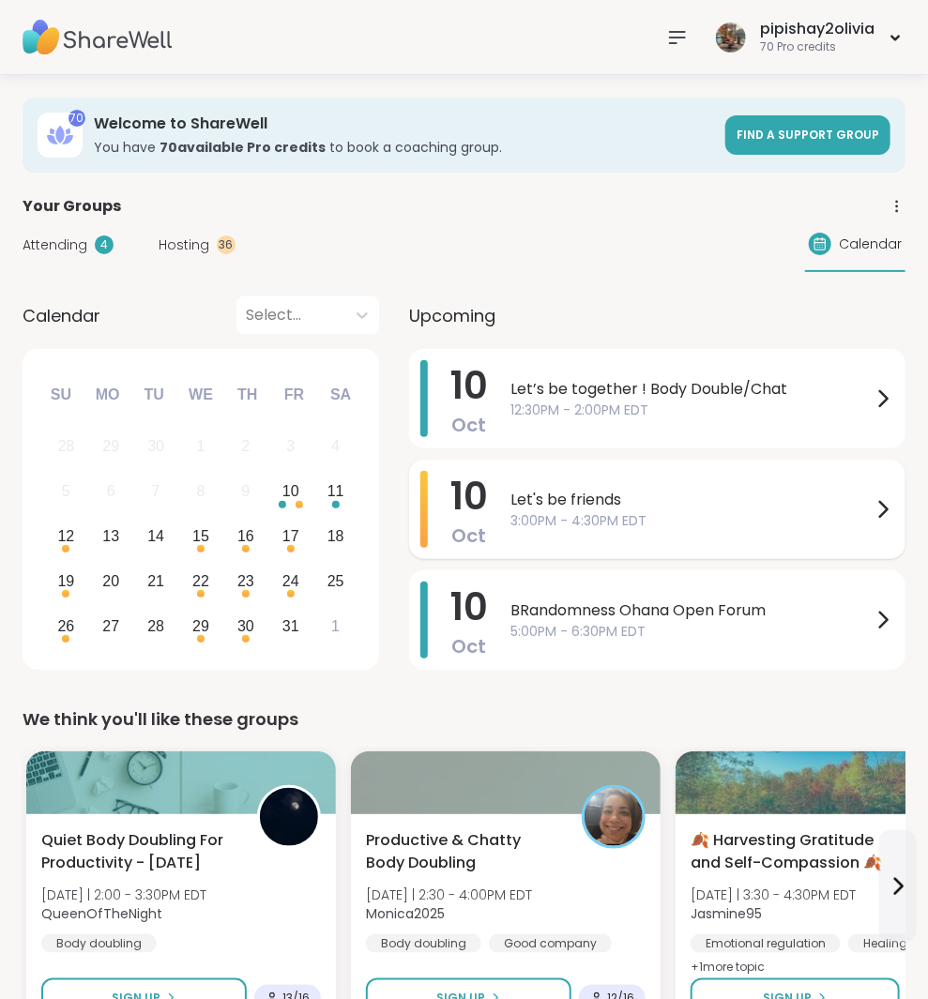
click at [653, 506] on span "Let's be friends" at bounding box center [690, 500] width 361 height 23
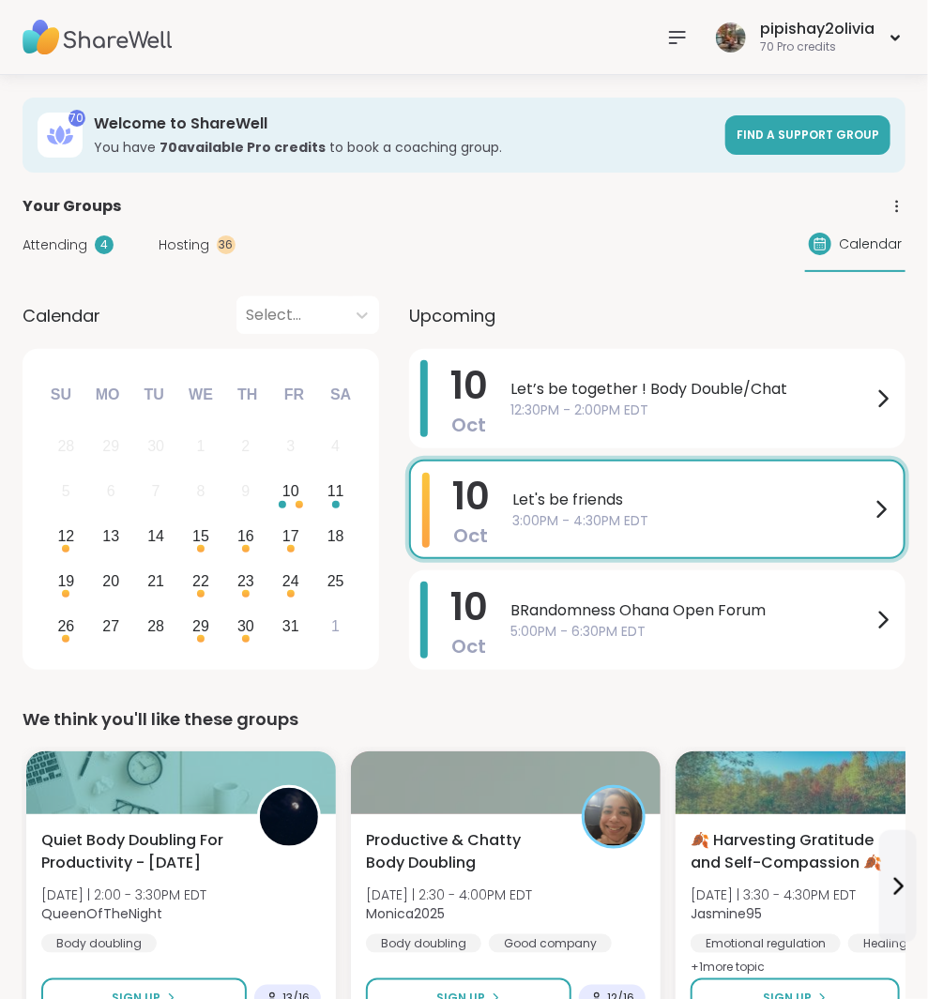
click at [324, 235] on div "Attending 4 Hosting 36 Calendar" at bounding box center [464, 245] width 883 height 54
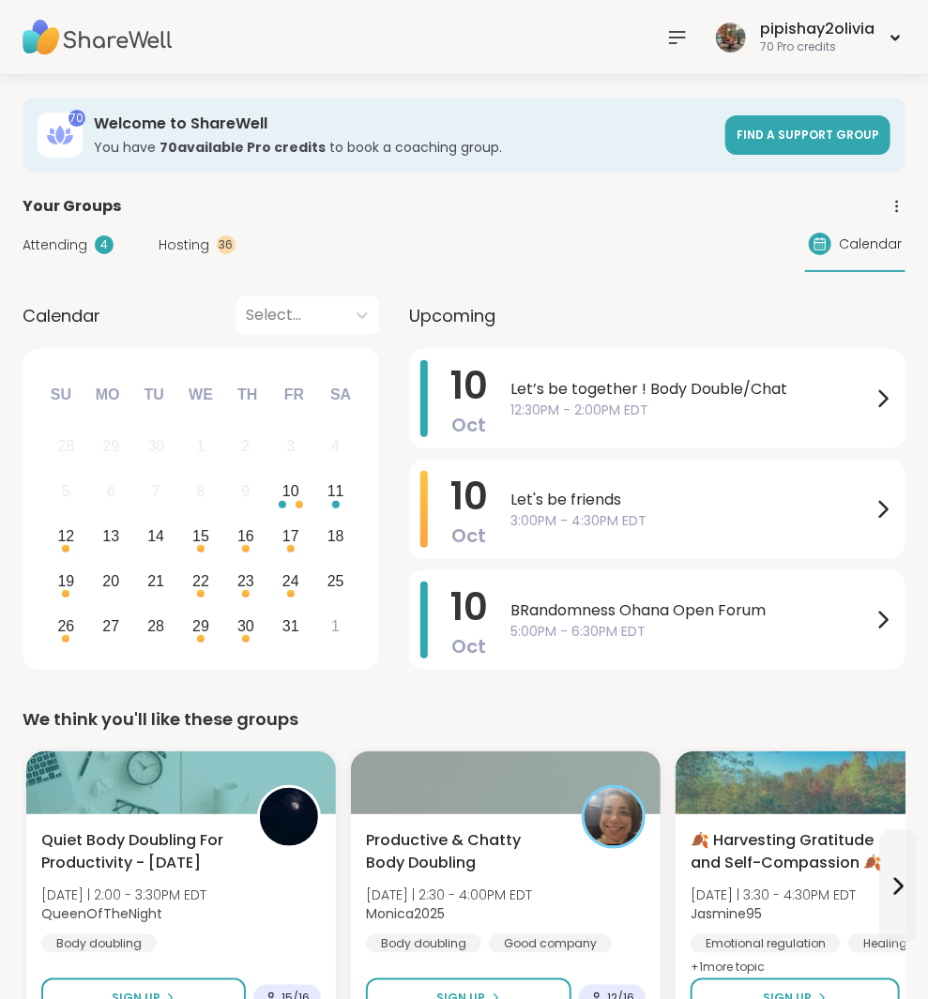
click at [174, 248] on span "Hosting" at bounding box center [184, 245] width 51 height 20
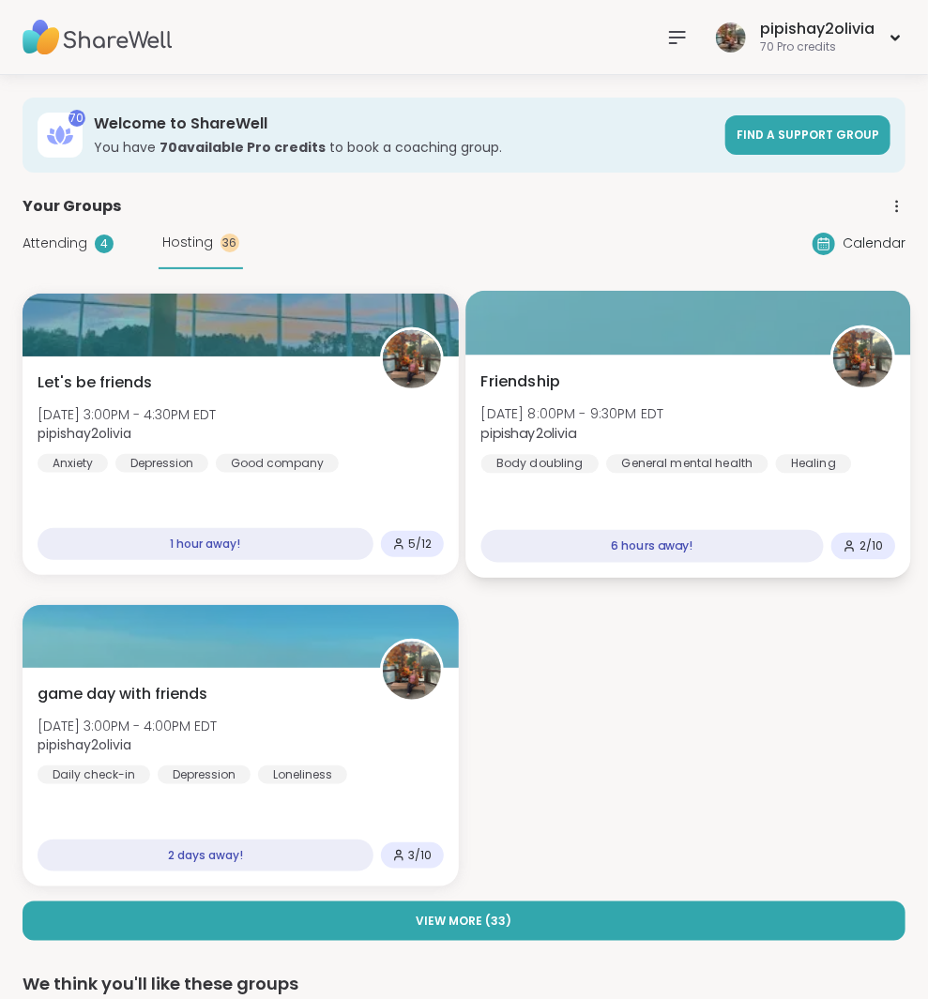
click at [677, 371] on div "Friendship [DATE] 8:00PM - 9:30PM EDT pipishay2olivia Body doubling General men…" at bounding box center [687, 422] width 414 height 103
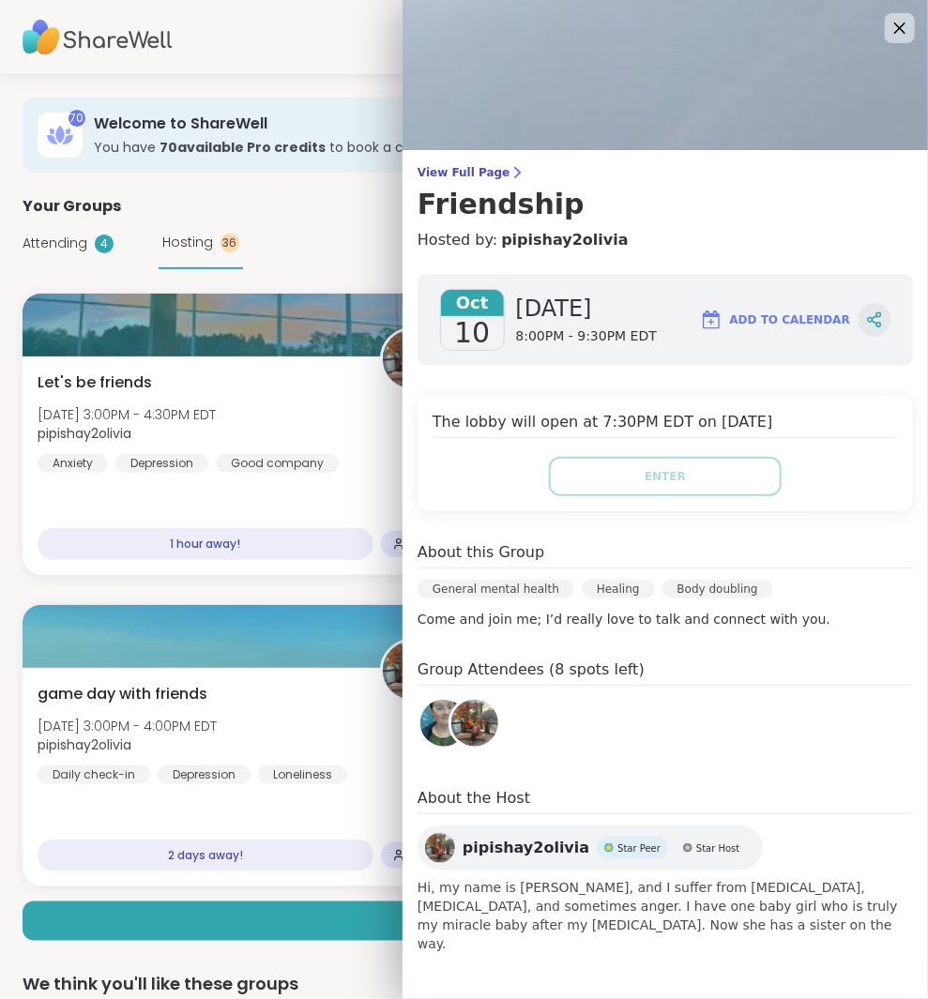
click at [879, 317] on icon at bounding box center [874, 319] width 17 height 17
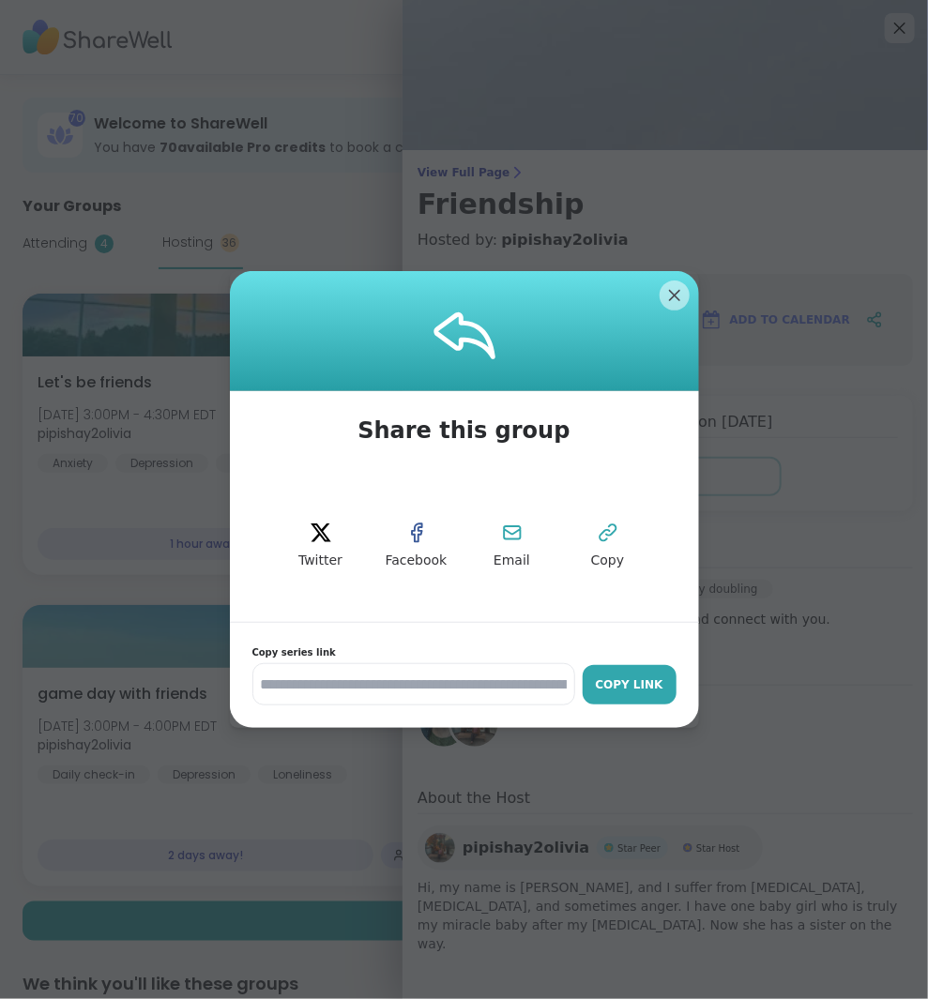
click at [628, 690] on div "Copy Link" at bounding box center [629, 684] width 75 height 17
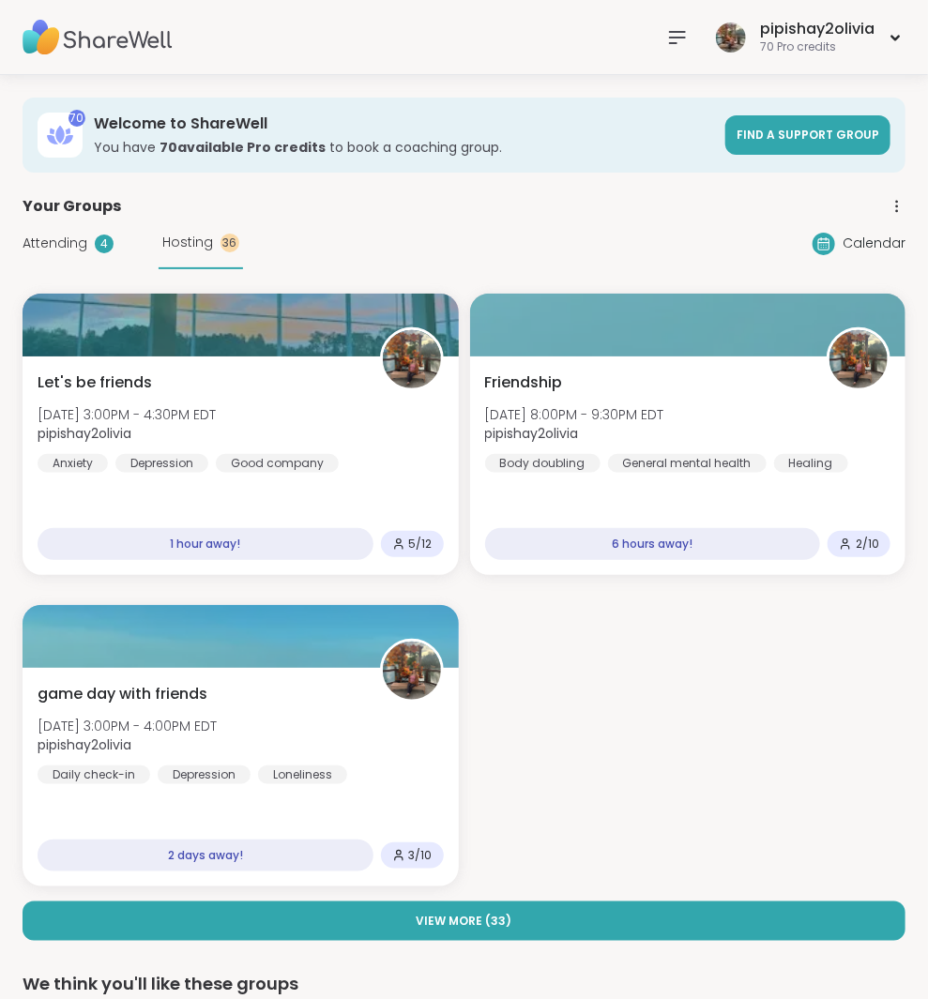
click at [299, 234] on div "Attending 4 Hosting 36 Calendar" at bounding box center [464, 244] width 883 height 52
click at [746, 40] on div "pipishay2olivia 70 Pro credits" at bounding box center [808, 37] width 194 height 44
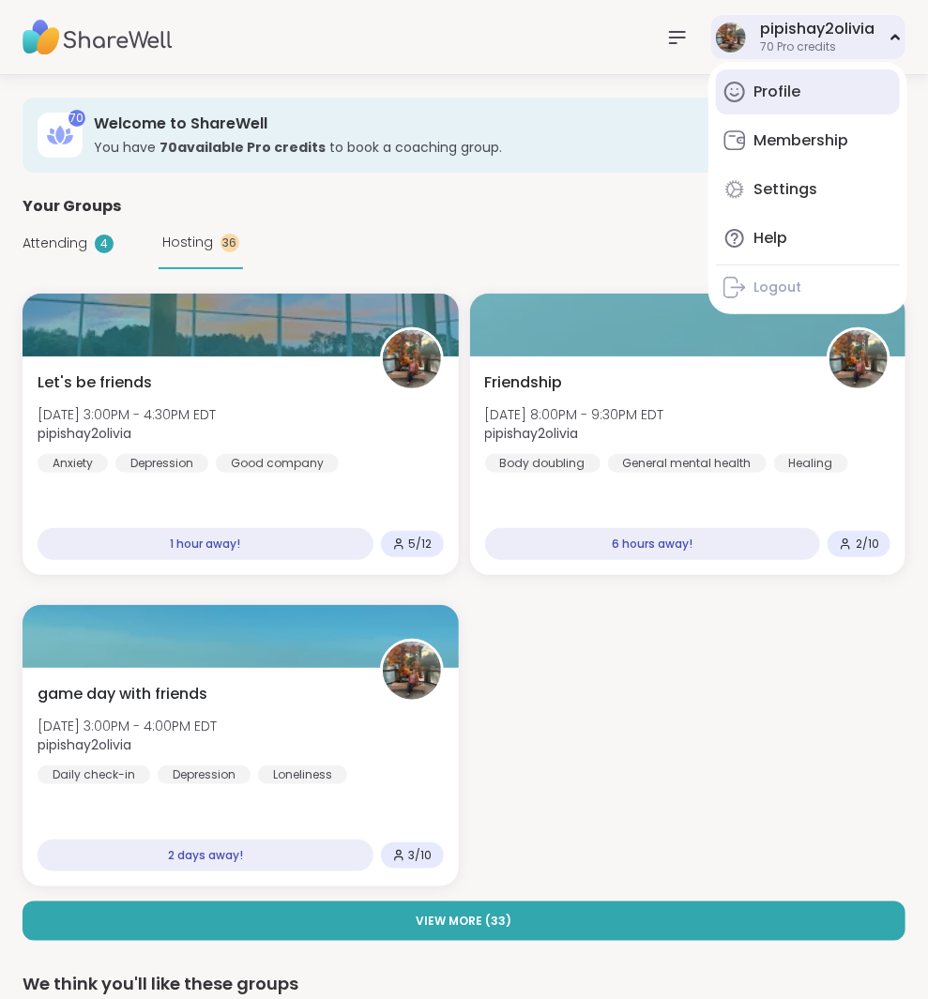
click at [782, 93] on div "Profile" at bounding box center [776, 92] width 47 height 21
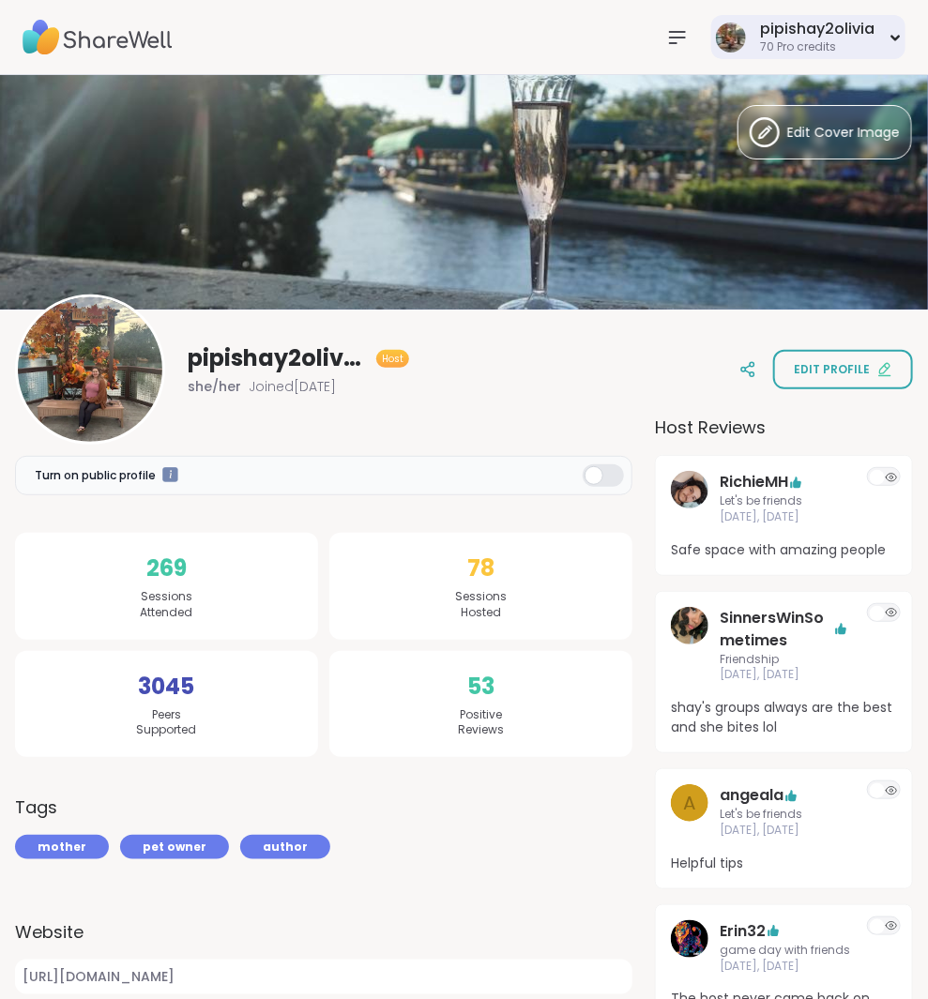
click at [867, 41] on div "70 Pro credits" at bounding box center [817, 47] width 114 height 16
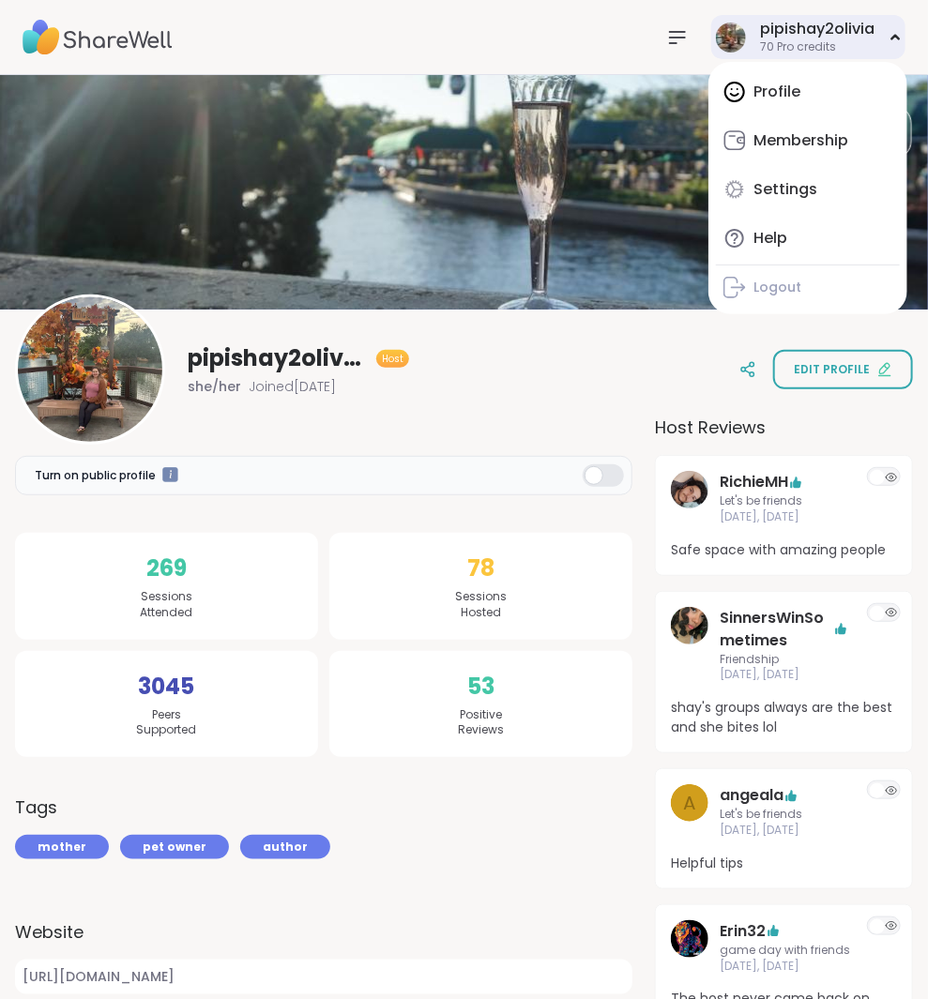
click at [785, 101] on div "Profile Membership Settings Help Logout" at bounding box center [807, 188] width 199 height 252
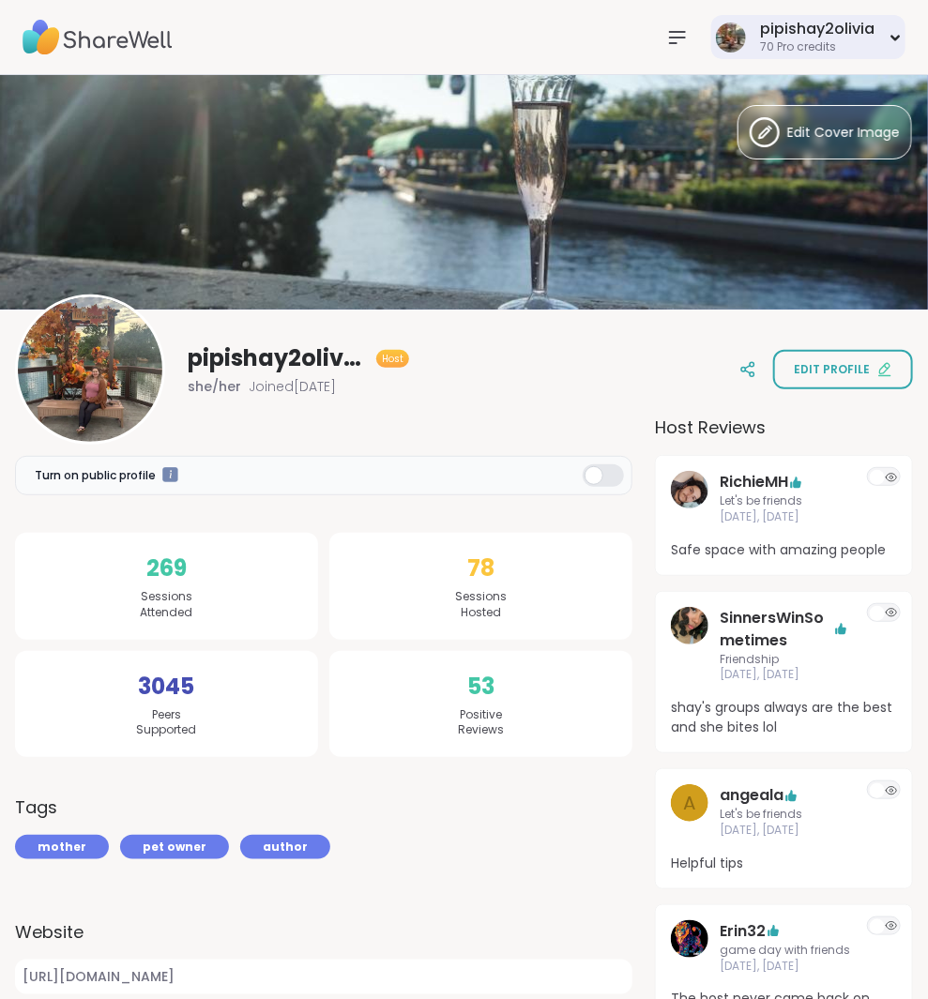
click at [787, 30] on div "pipishay2olivia" at bounding box center [817, 29] width 114 height 21
click at [682, 34] on icon at bounding box center [677, 37] width 23 height 23
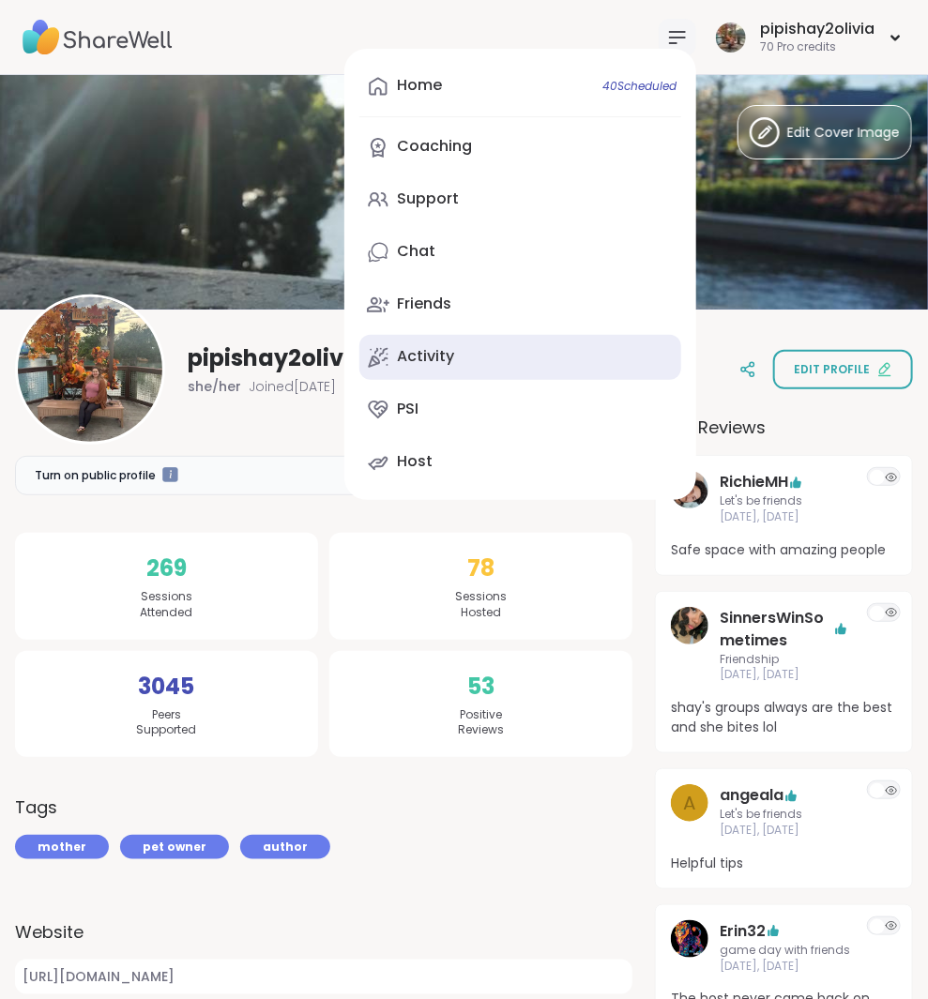
click at [515, 355] on link "Activity" at bounding box center [520, 357] width 322 height 45
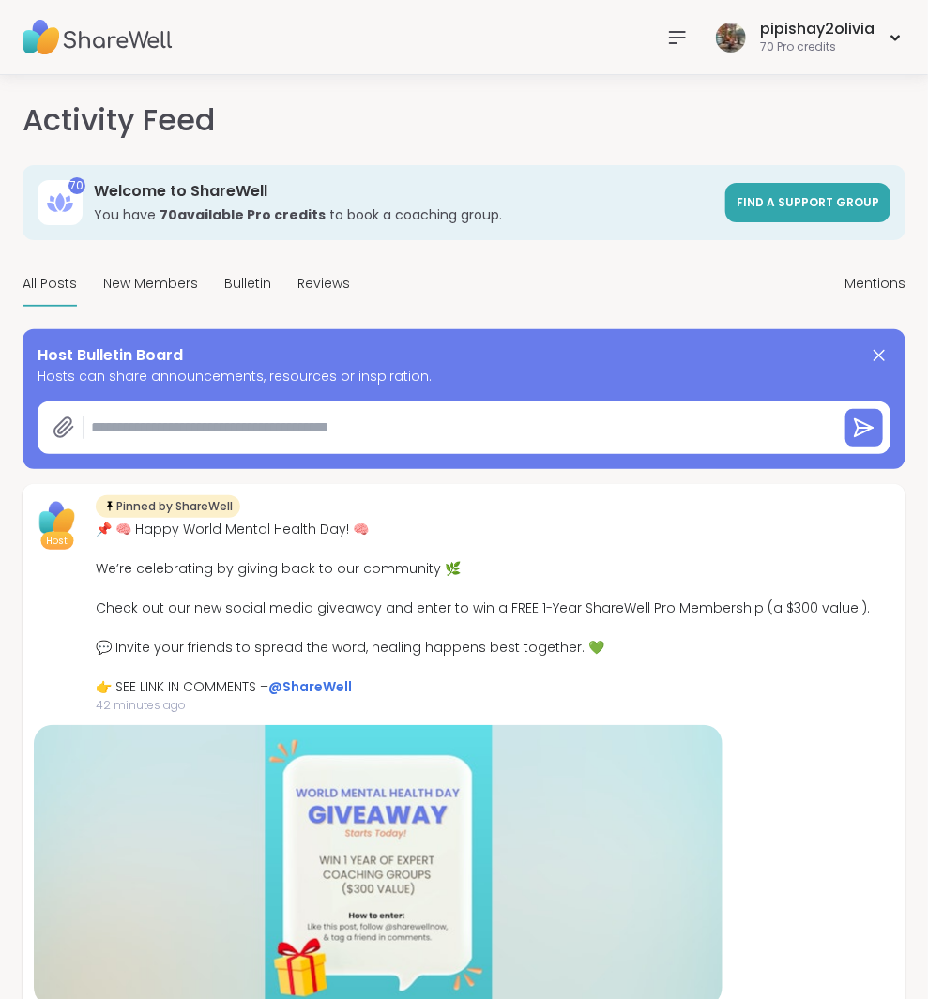
click at [201, 432] on textarea at bounding box center [456, 428] width 747 height 38
paste textarea "**********"
type textarea "**********"
type textarea "*"
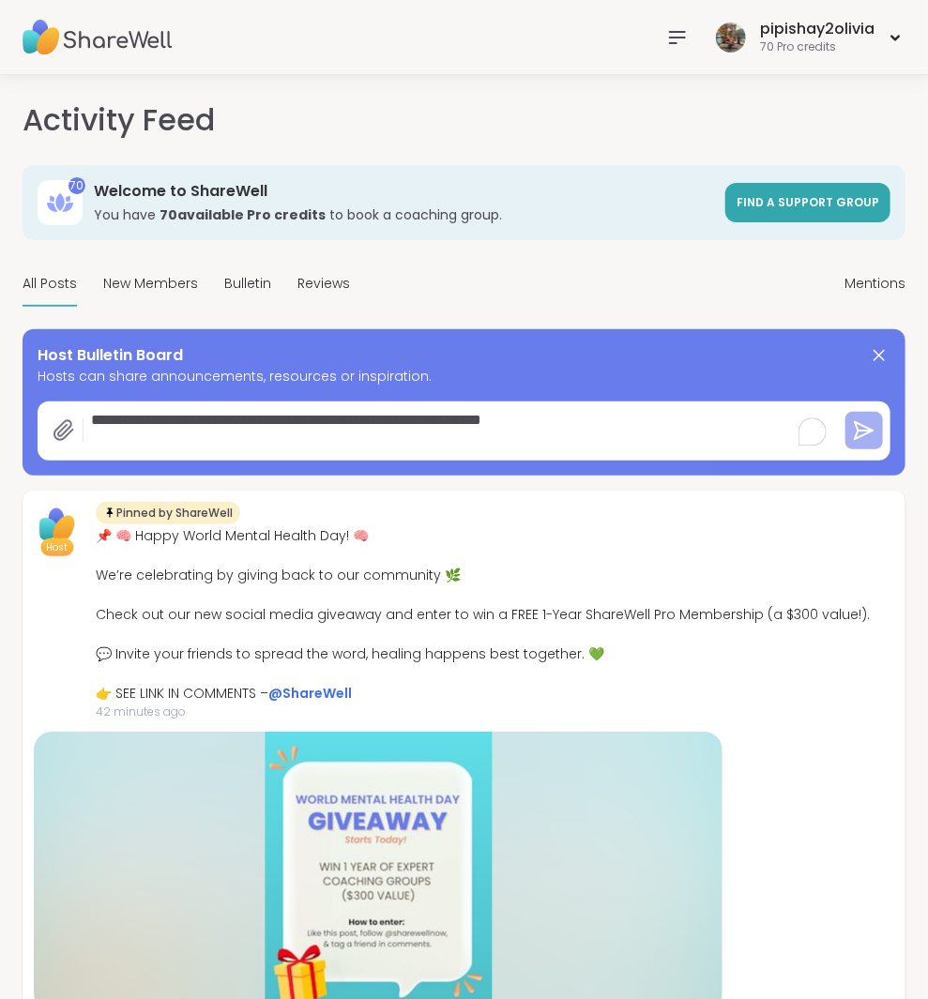
type textarea "**********"
click at [867, 435] on icon at bounding box center [864, 430] width 23 height 23
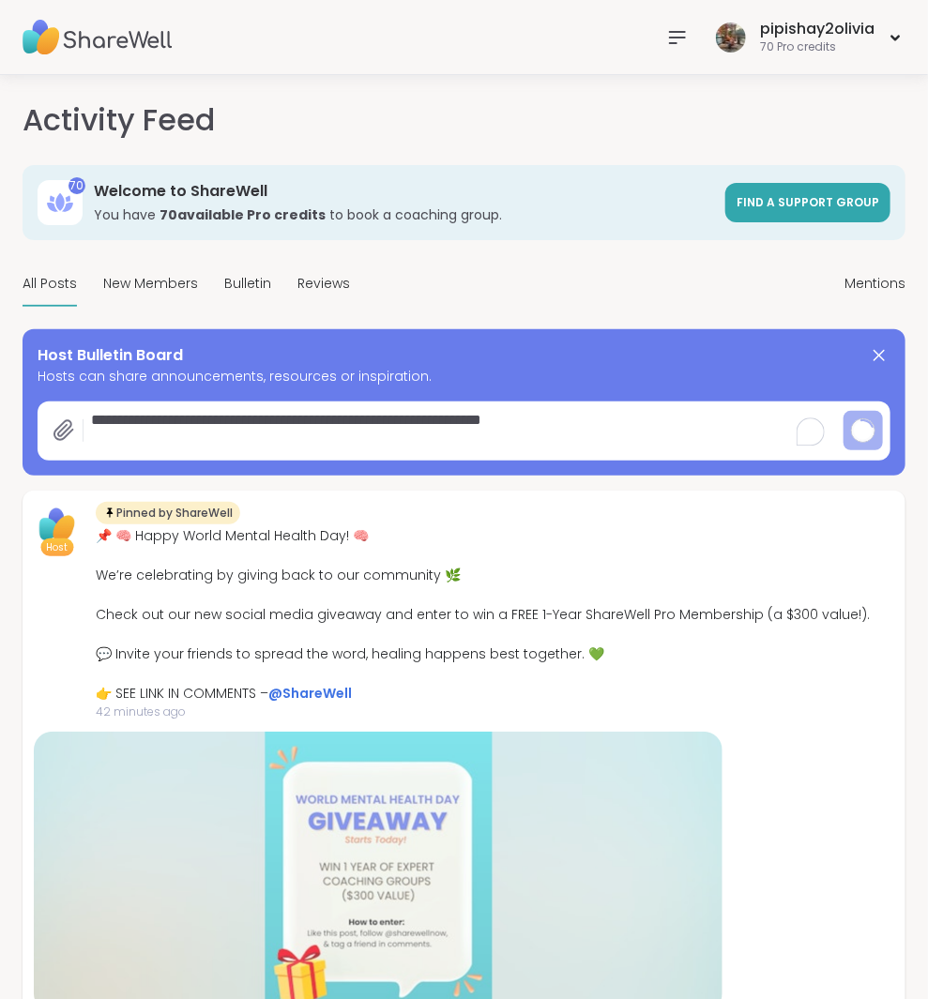
scroll to position [8, 0]
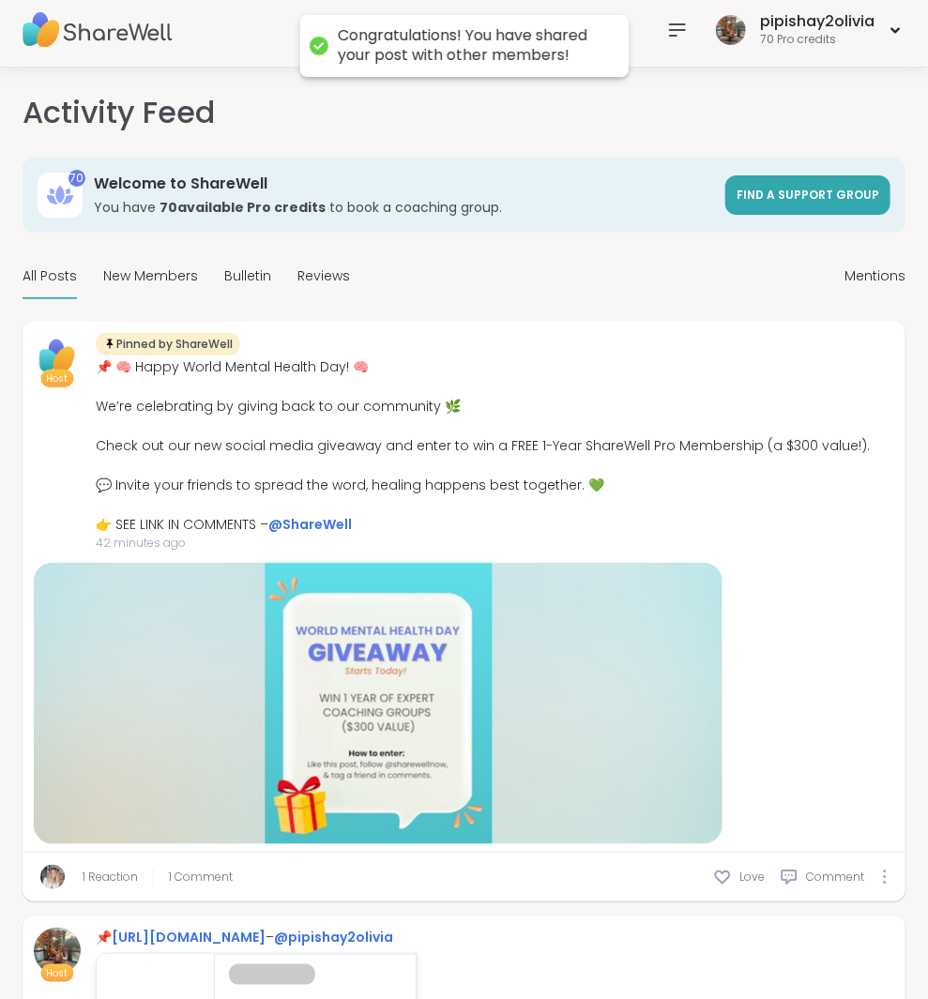
click at [680, 30] on icon at bounding box center [677, 30] width 23 height 23
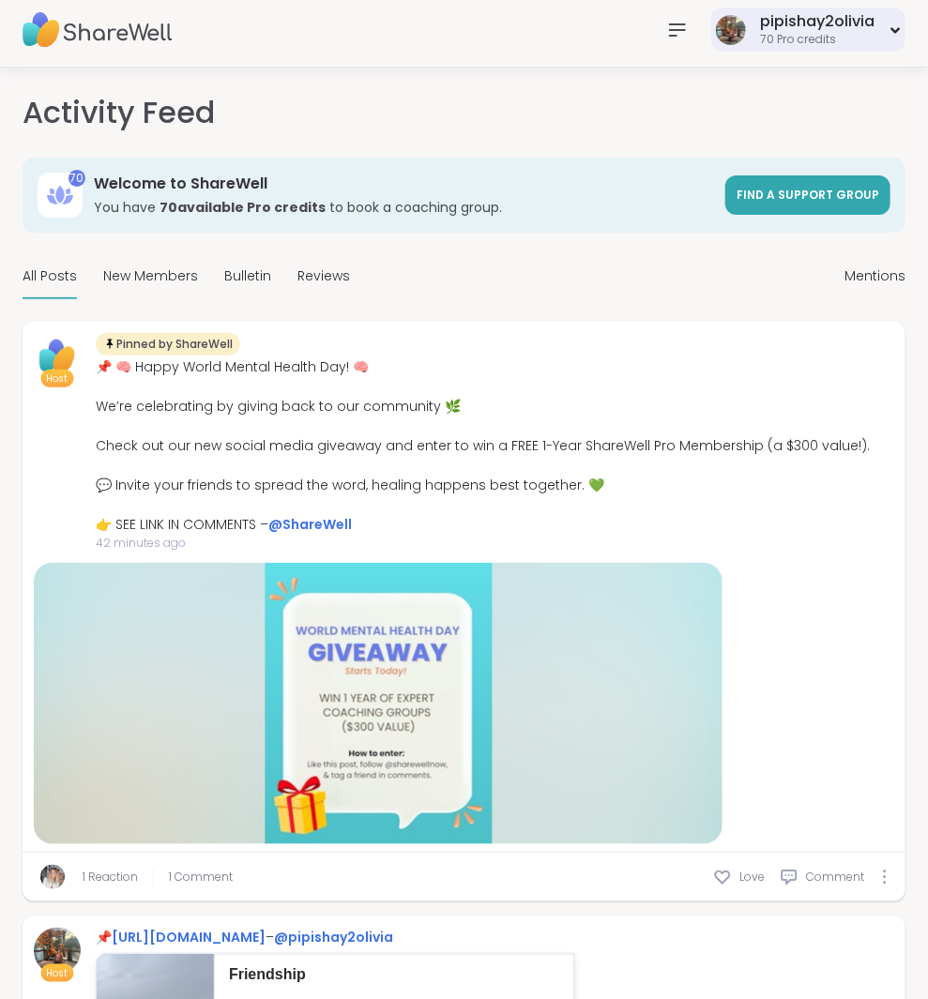
click at [765, 33] on div "70 Pro credits" at bounding box center [817, 40] width 114 height 16
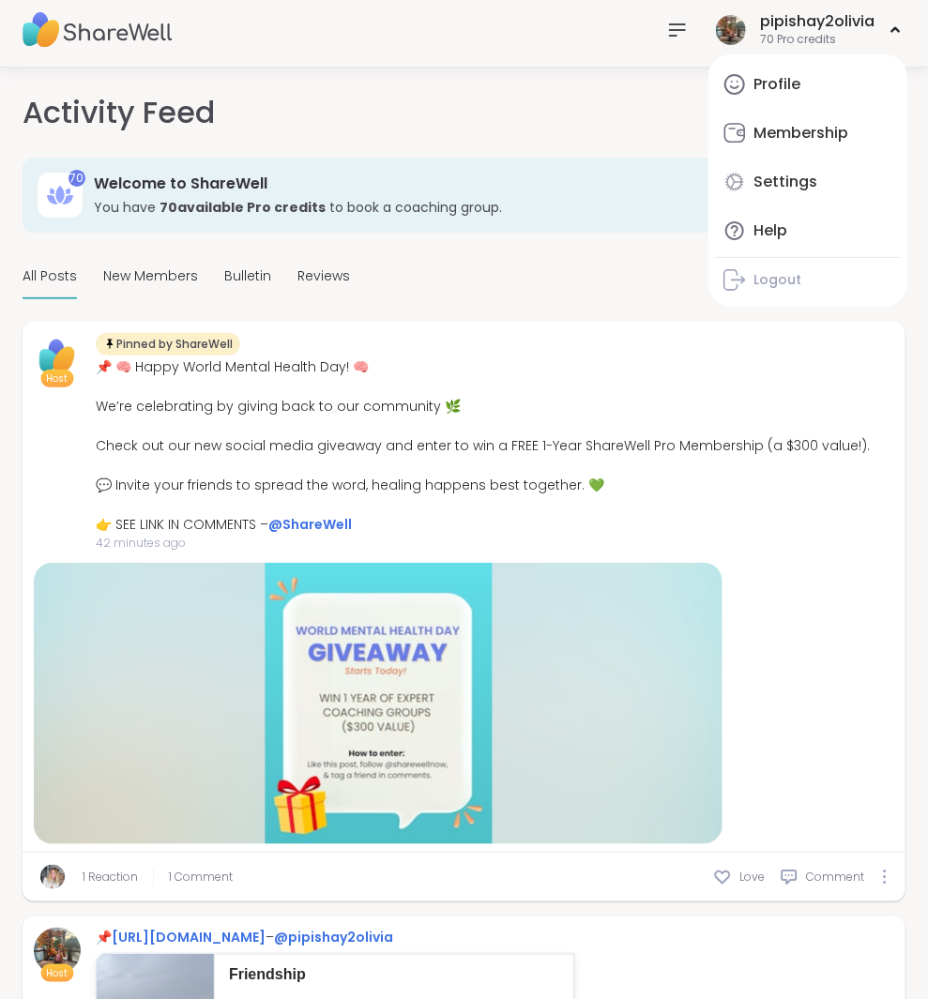
click at [679, 33] on icon at bounding box center [677, 30] width 23 height 23
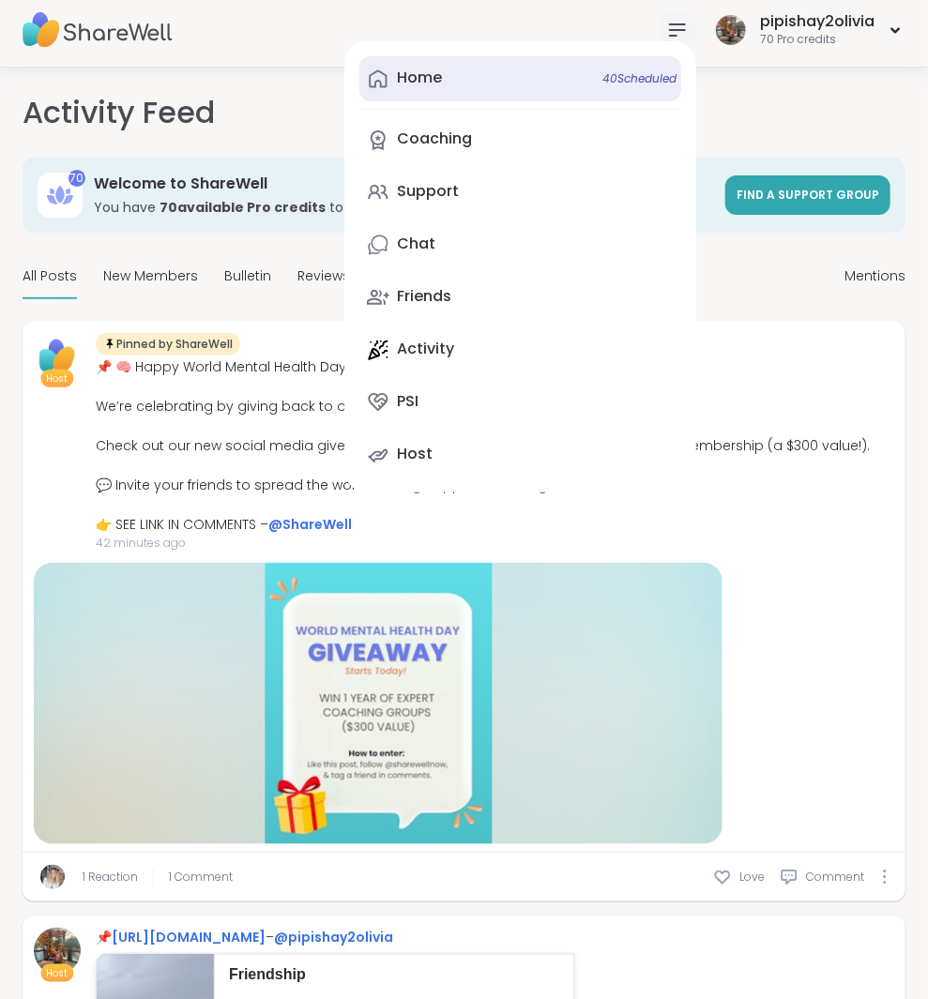
click at [581, 83] on link "Home 40 Scheduled" at bounding box center [520, 78] width 322 height 45
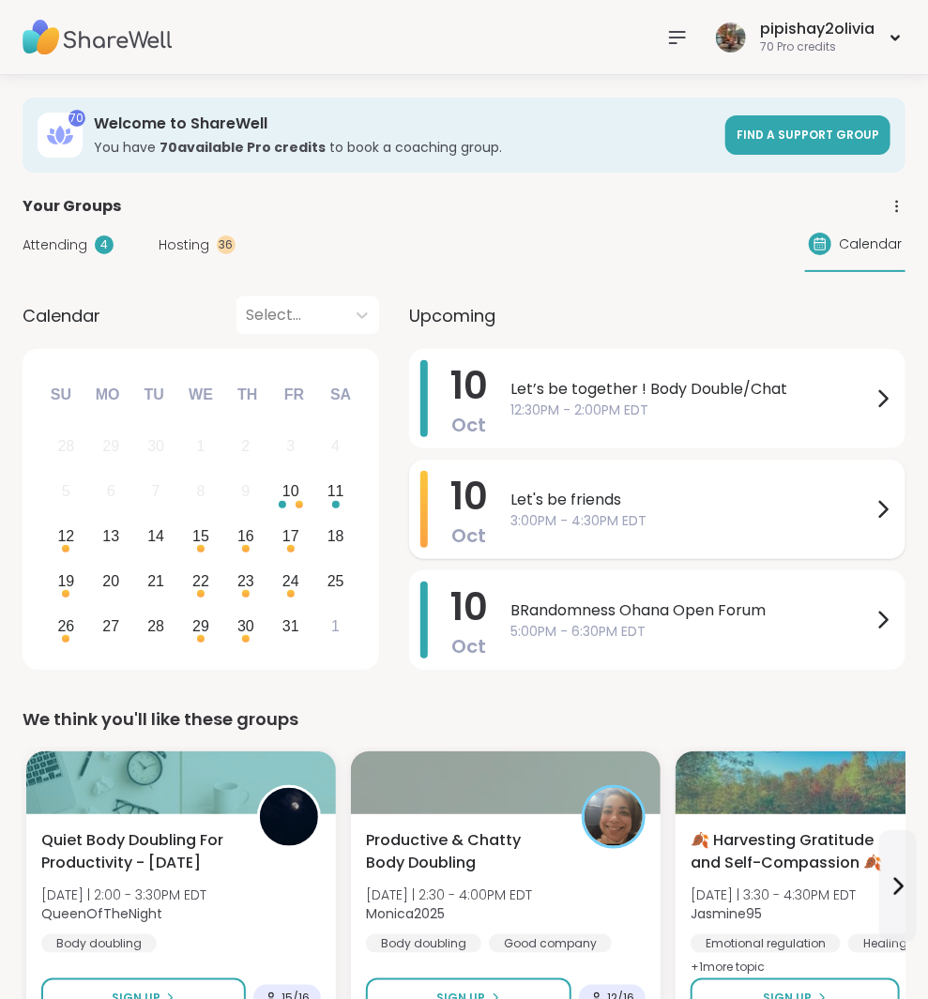
click at [877, 511] on icon at bounding box center [882, 509] width 23 height 23
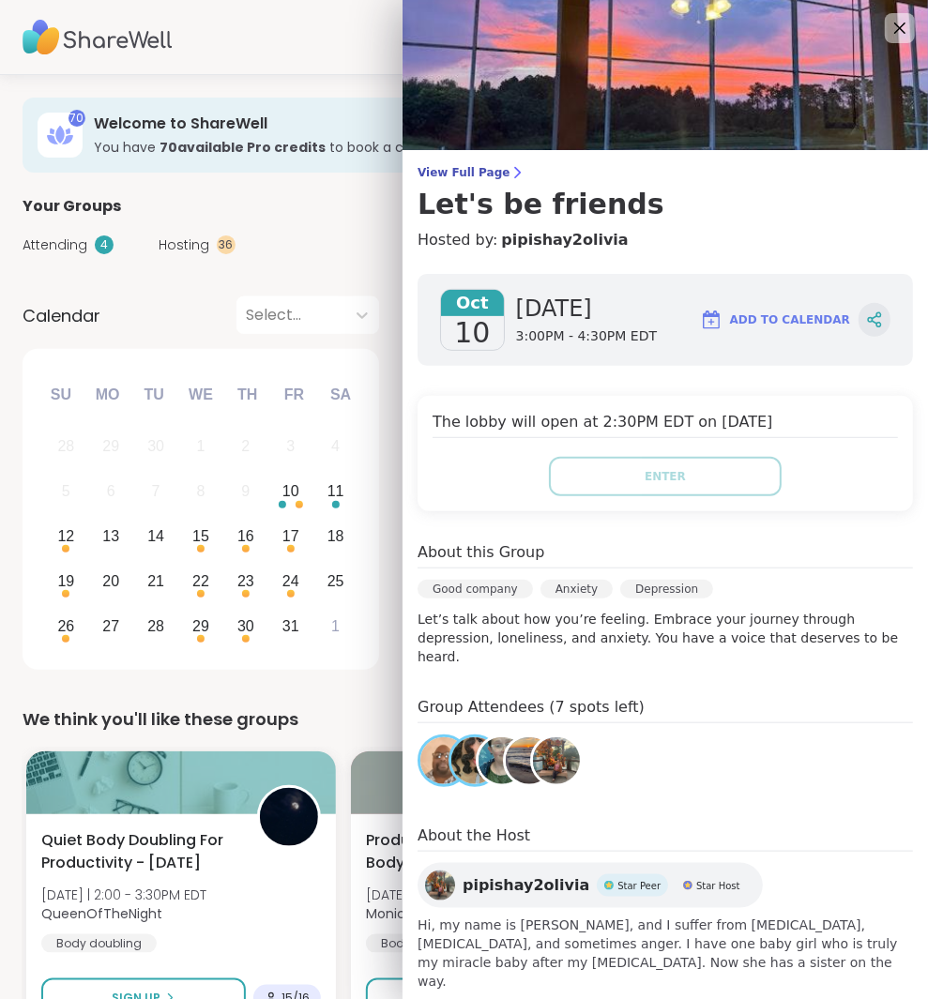
click at [866, 318] on icon at bounding box center [874, 319] width 17 height 17
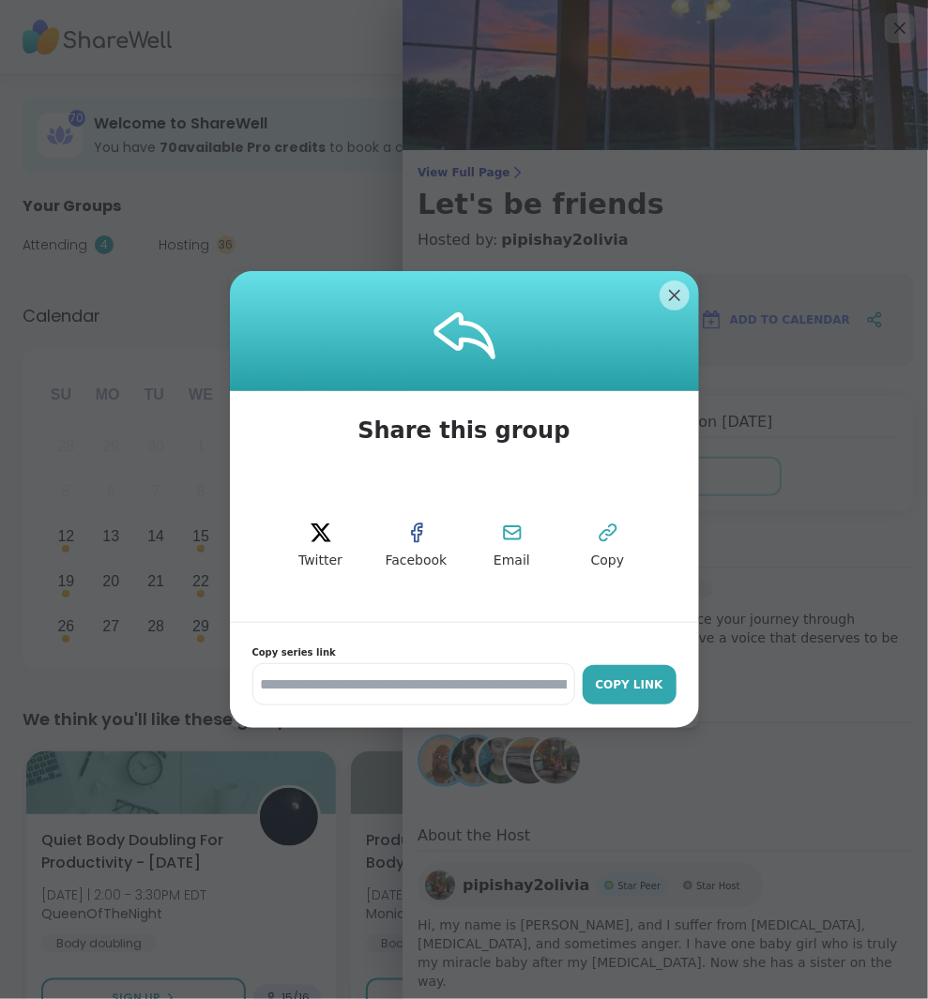
click at [623, 676] on div "Copy Link" at bounding box center [629, 684] width 75 height 17
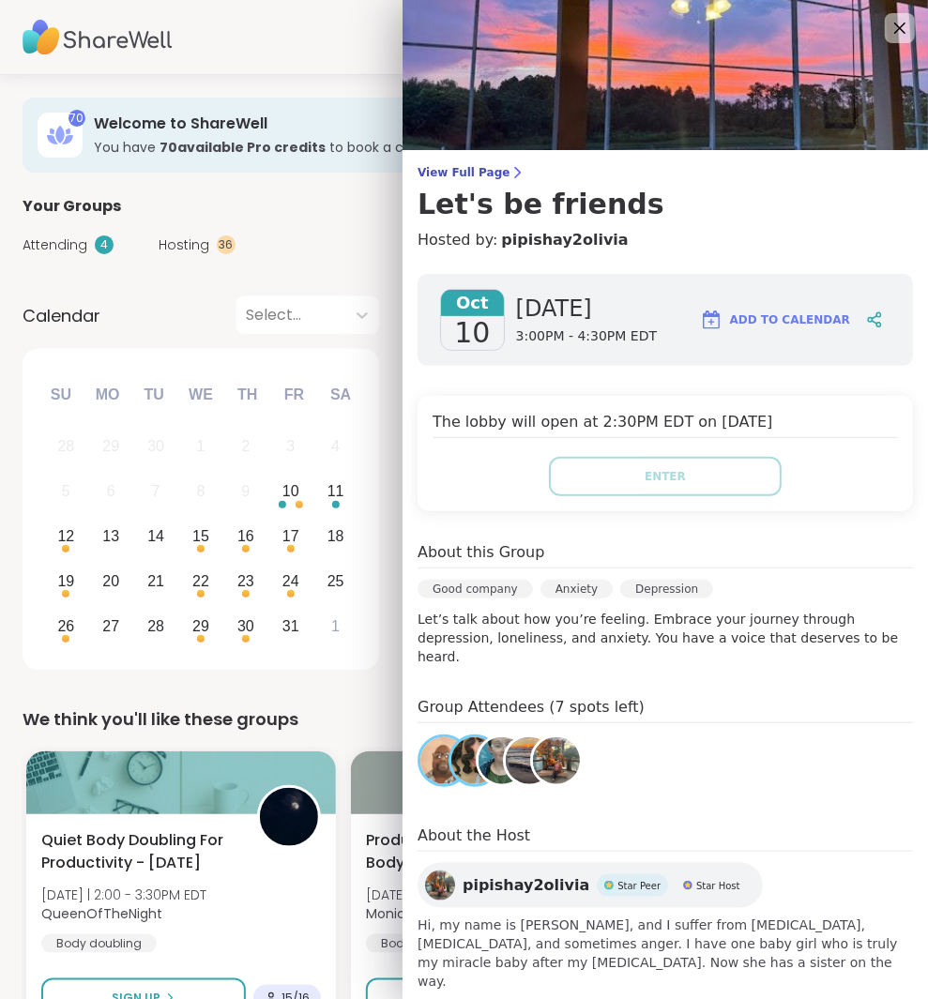
click at [346, 254] on div "Attending 4 Hosting 36 Calendar" at bounding box center [464, 245] width 883 height 54
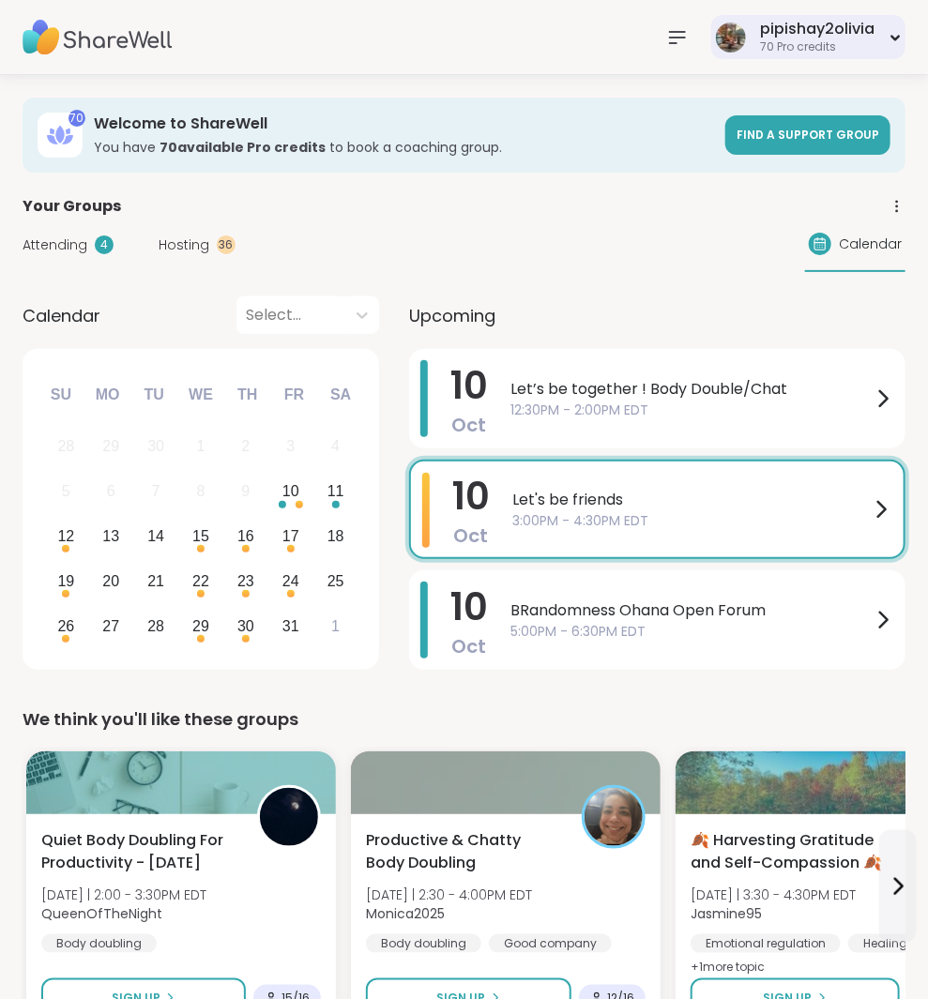
click at [759, 32] on div "pipishay2olivia 70 Pro credits" at bounding box center [808, 37] width 194 height 44
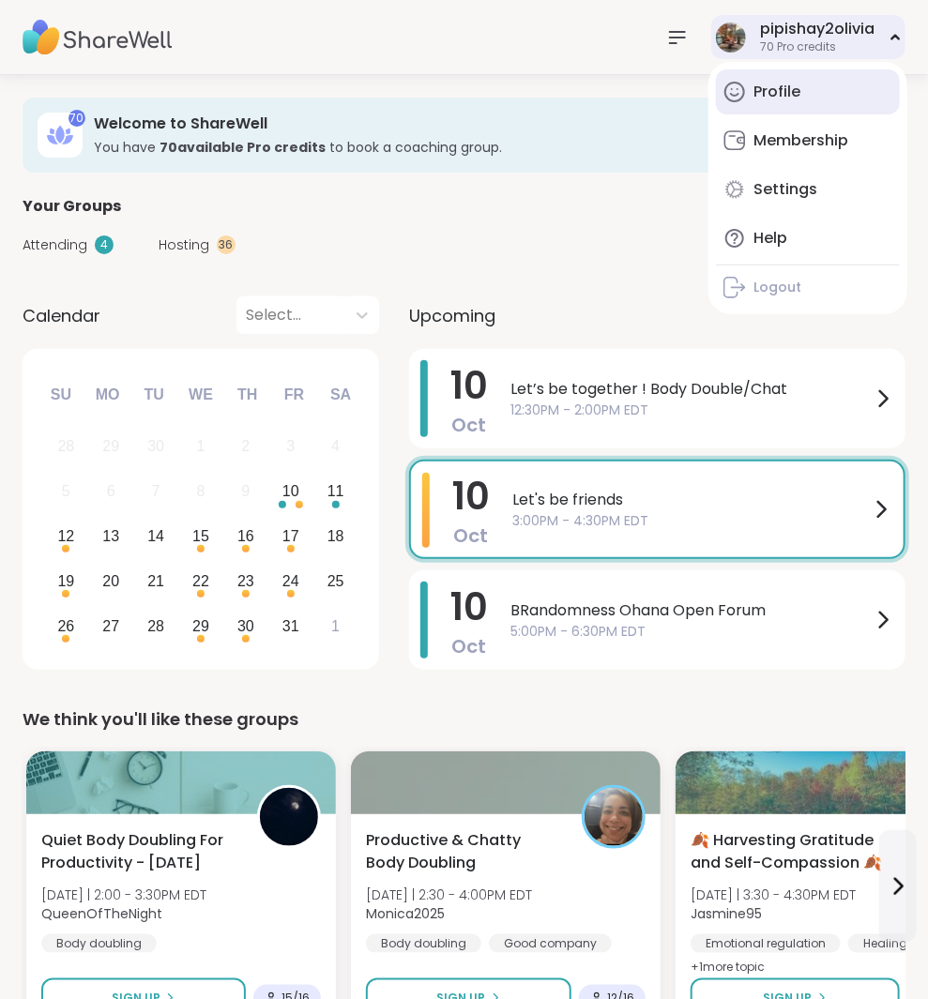
click at [773, 83] on div "Profile" at bounding box center [776, 92] width 47 height 21
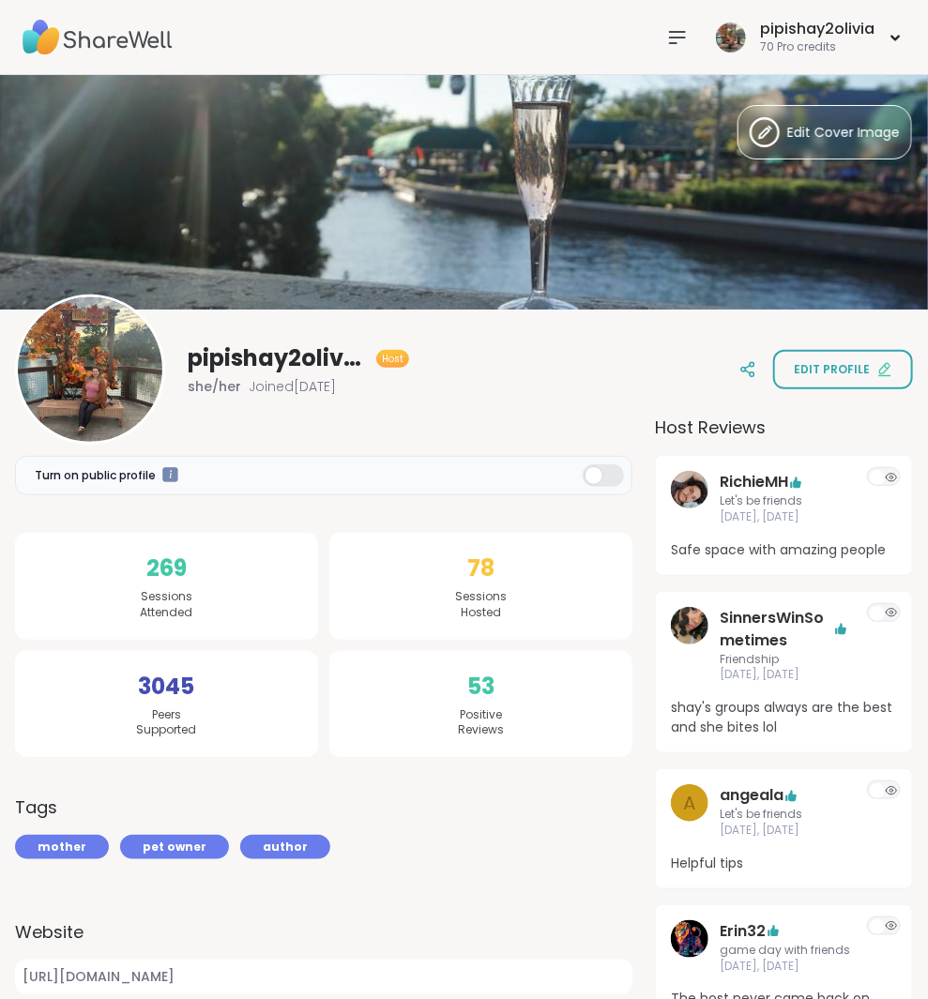
click at [683, 23] on nav at bounding box center [677, 38] width 38 height 38
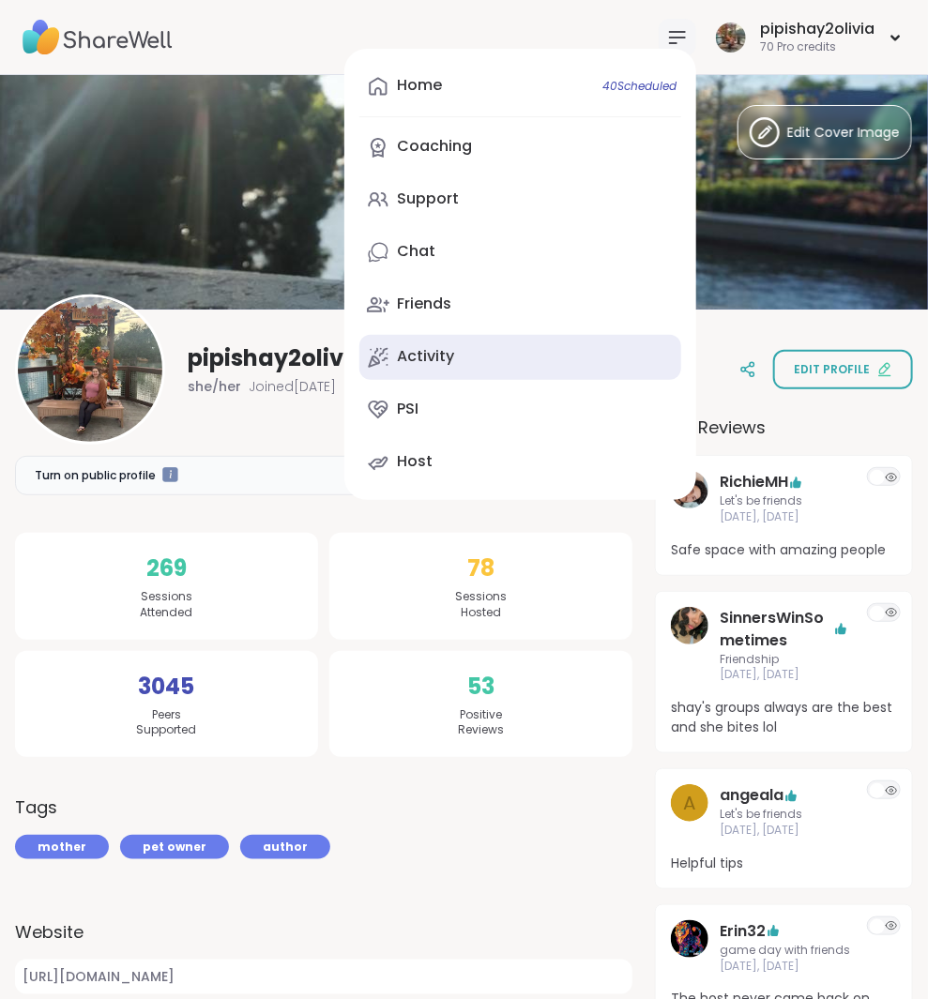
click at [448, 335] on link "Activity" at bounding box center [520, 357] width 322 height 45
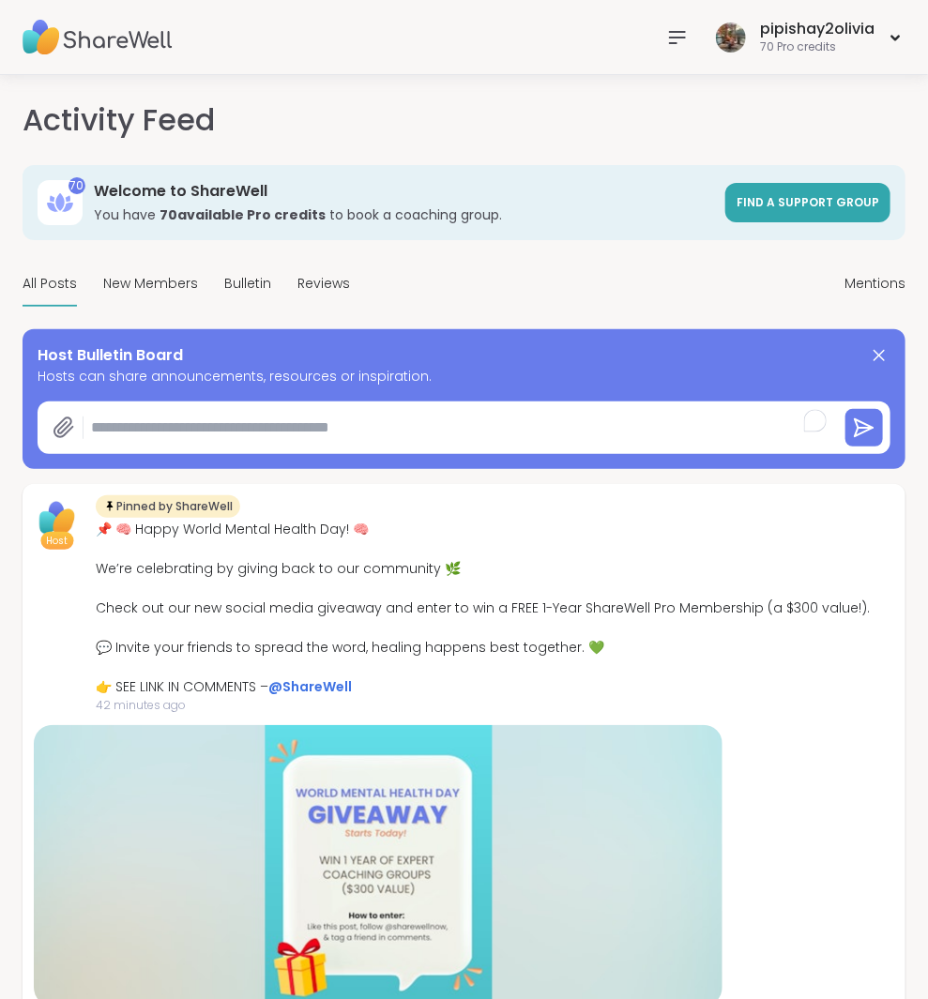
click at [218, 424] on textarea "To enrich screen reader interactions, please activate Accessibility in Grammarl…" at bounding box center [456, 428] width 747 height 38
paste textarea "**********"
type textarea "*"
type textarea "**********"
type textarea "*"
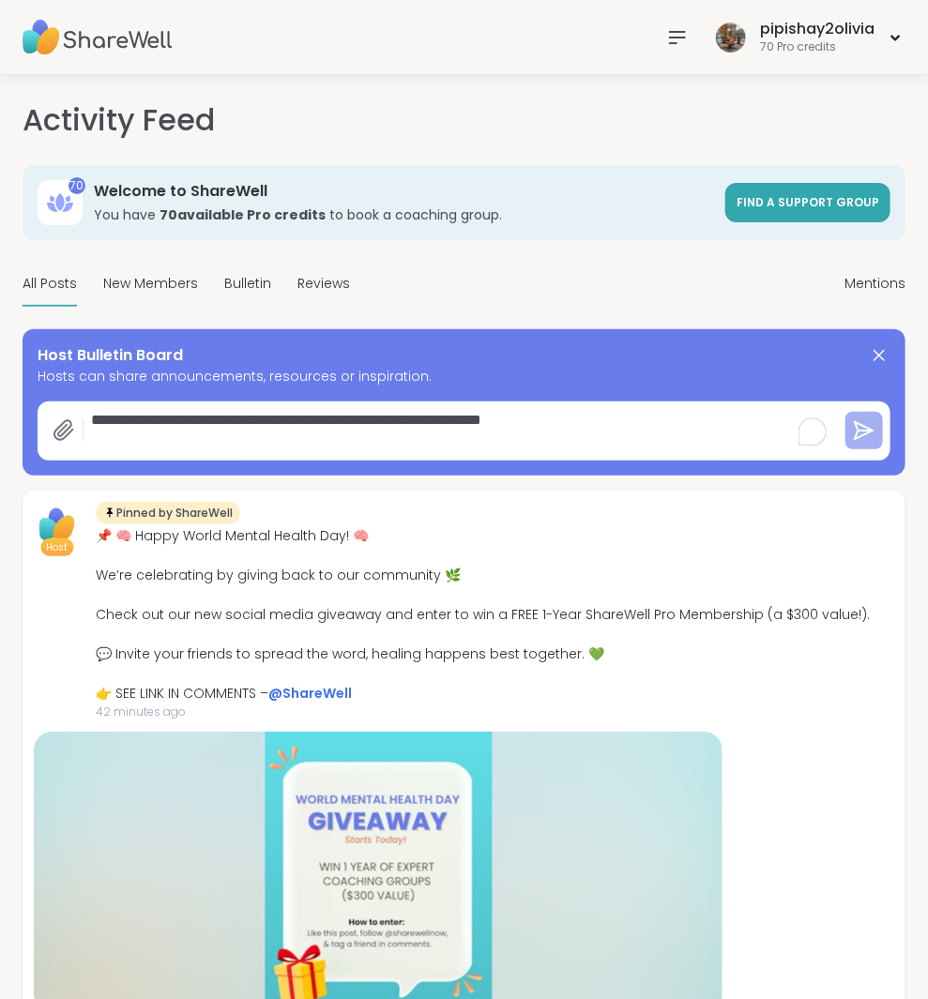
type textarea "**********"
click at [874, 442] on button at bounding box center [864, 431] width 38 height 38
type textarea "*"
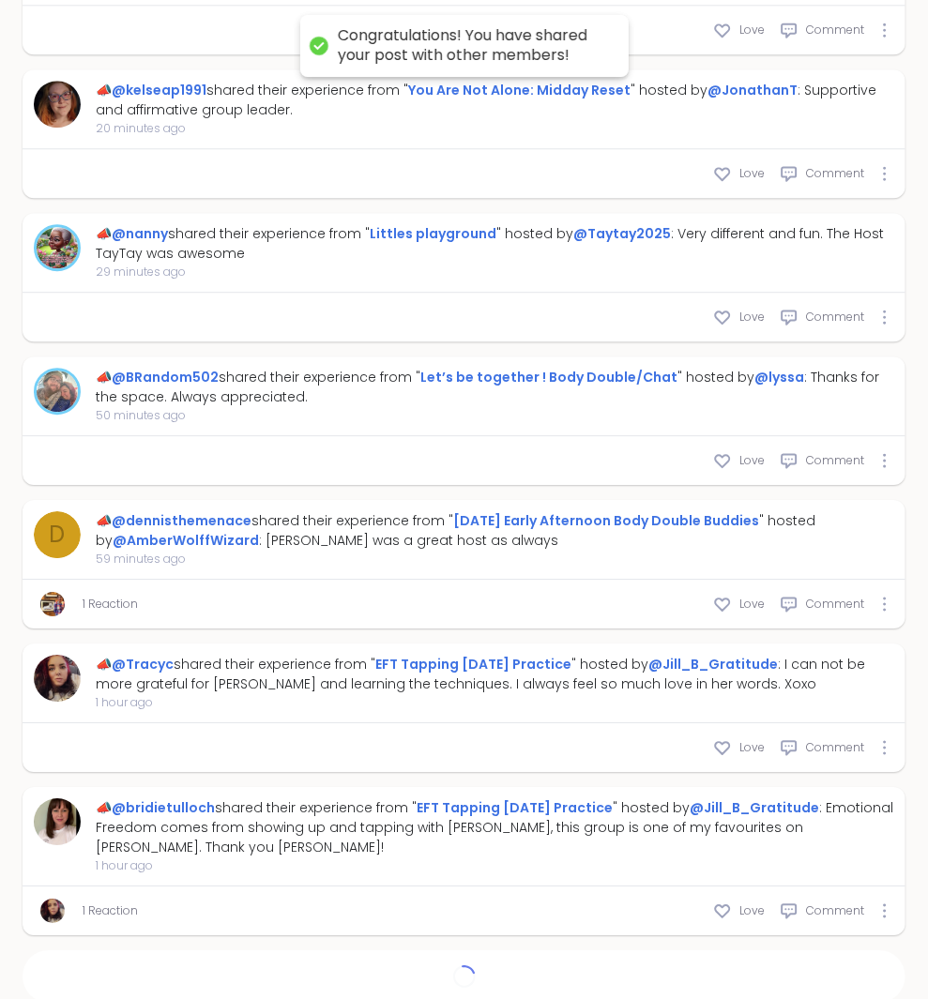
scroll to position [1514, 0]
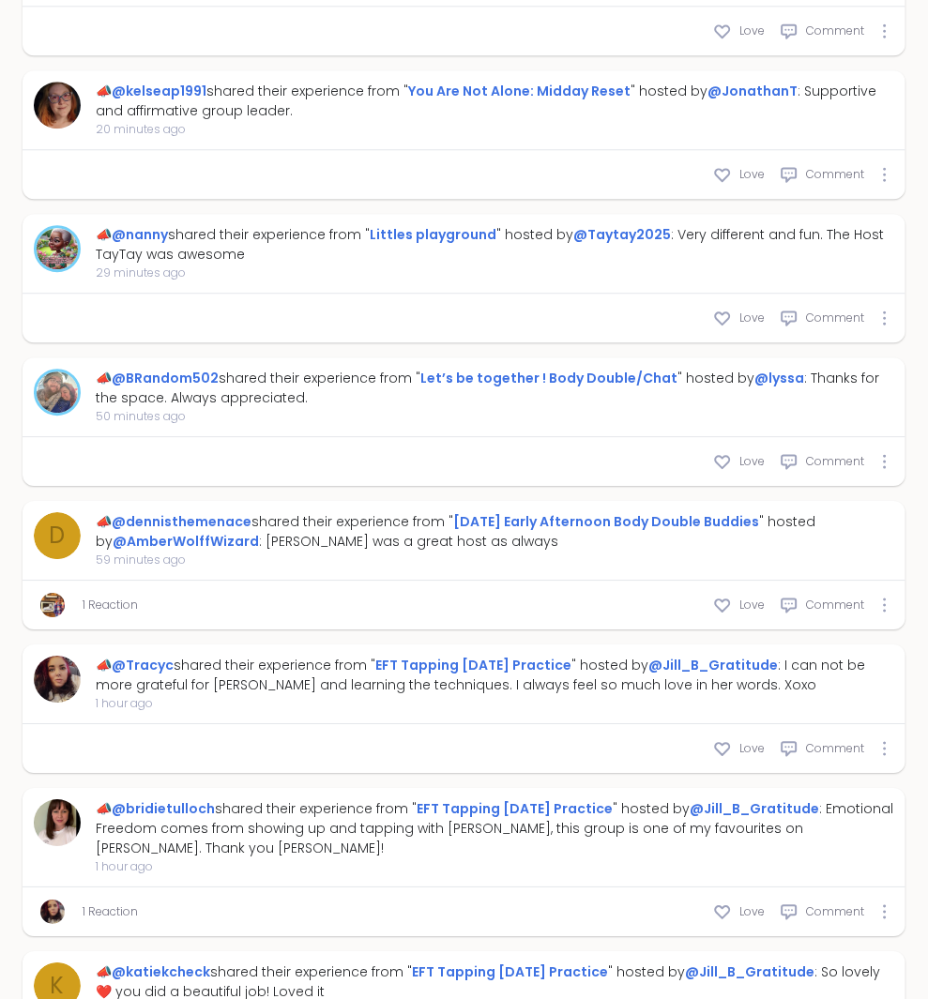
drag, startPoint x: 581, startPoint y: 729, endPoint x: 252, endPoint y: 783, distance: 332.8
click at [569, 729] on div "Love Comment" at bounding box center [464, 748] width 883 height 49
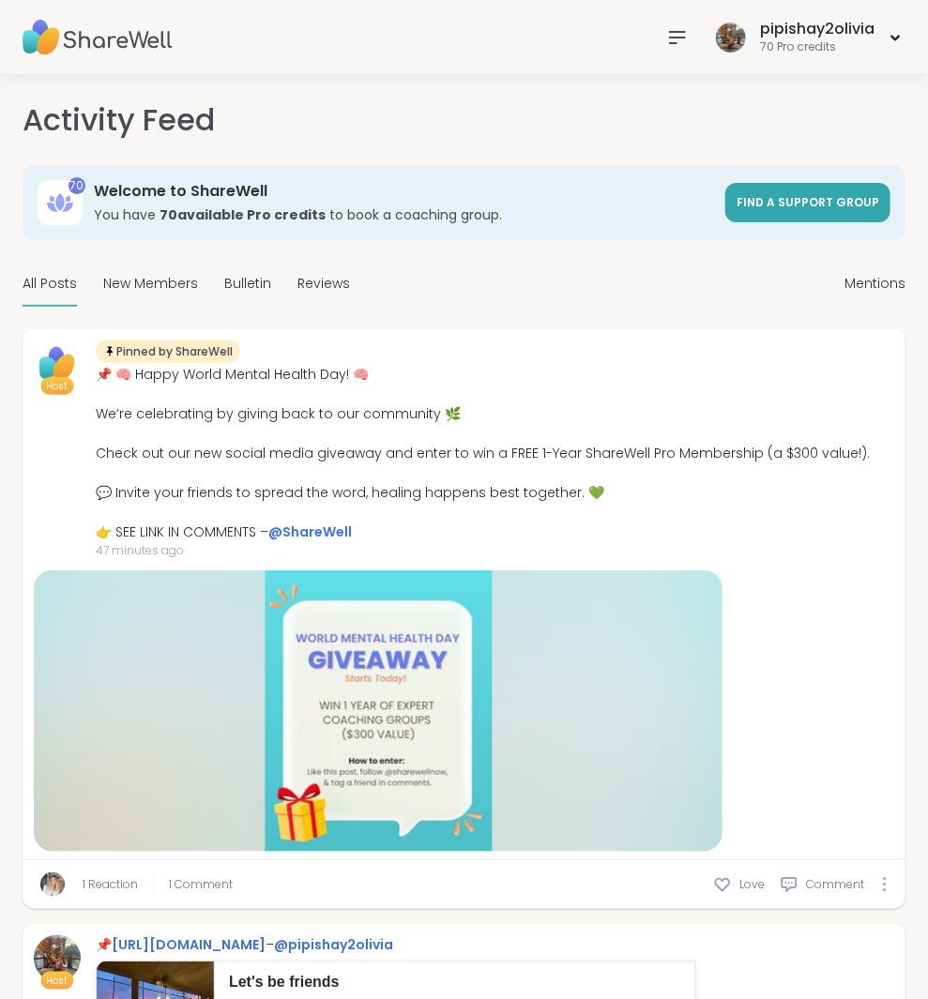
scroll to position [0, 0]
